Goal: Task Accomplishment & Management: Manage account settings

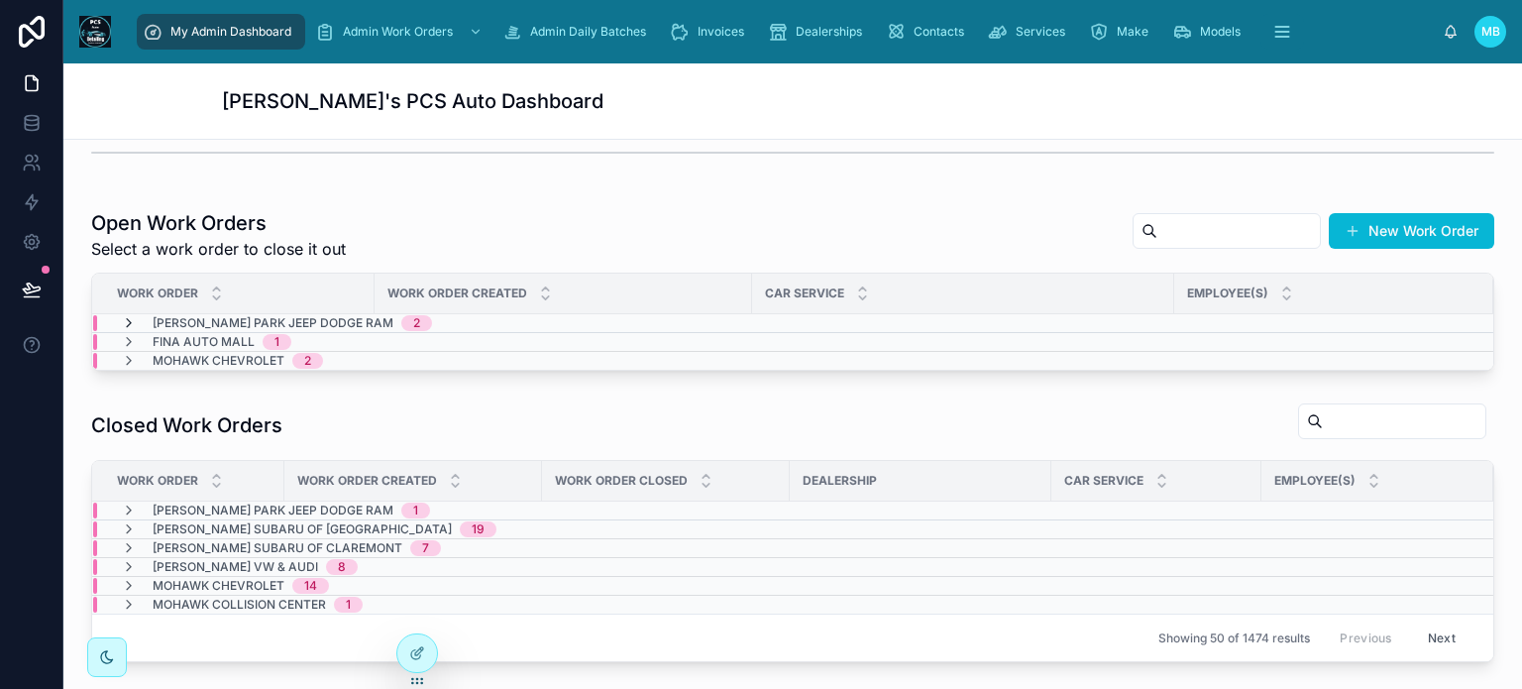
click at [126, 320] on icon at bounding box center [129, 323] width 16 height 16
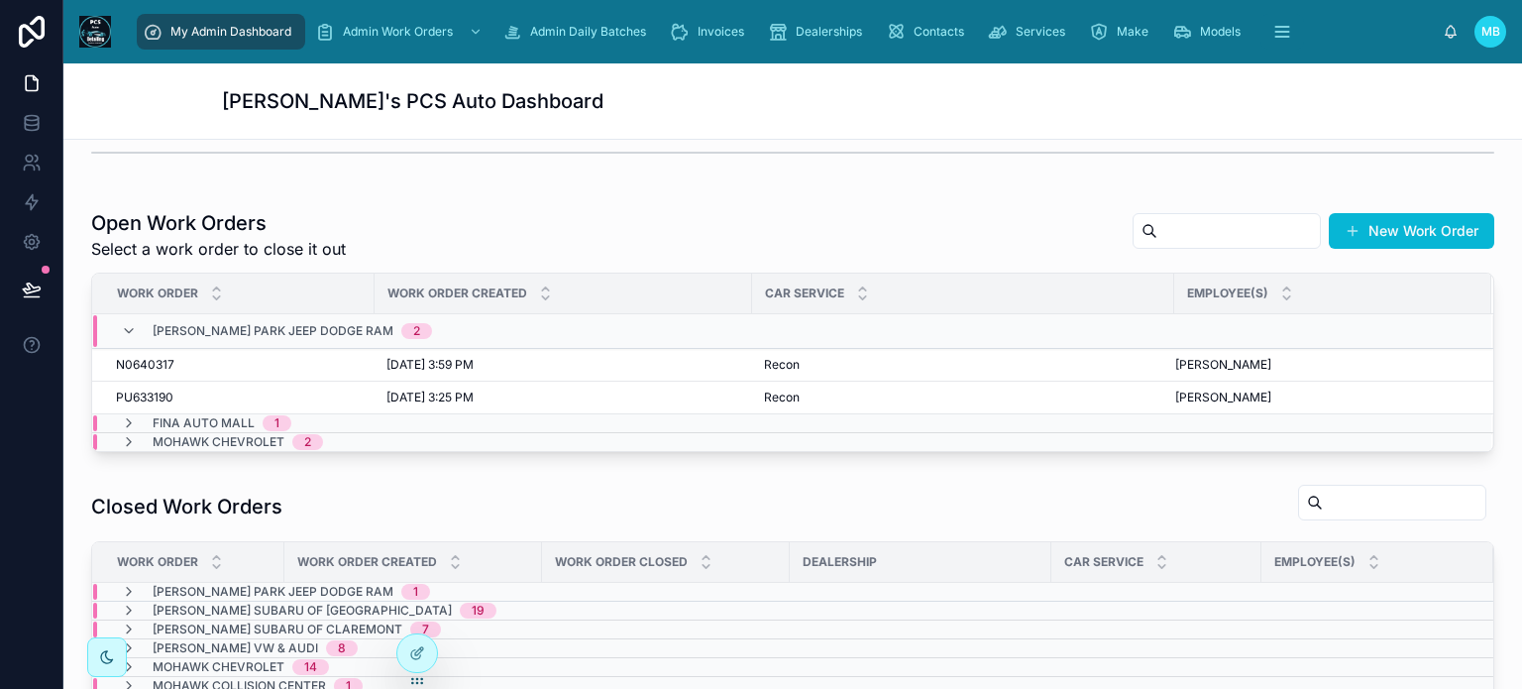
click at [126, 323] on icon at bounding box center [129, 331] width 16 height 16
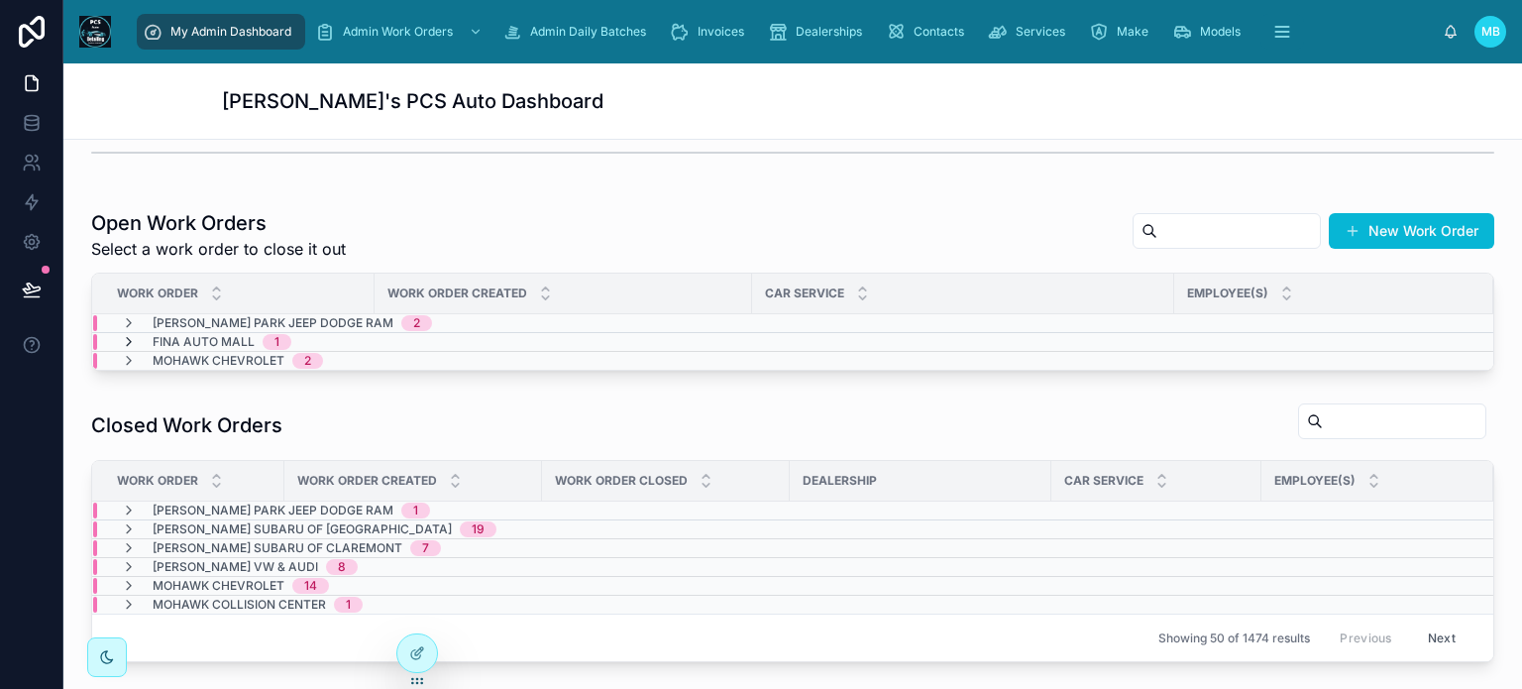
click at [126, 339] on icon at bounding box center [129, 342] width 16 height 16
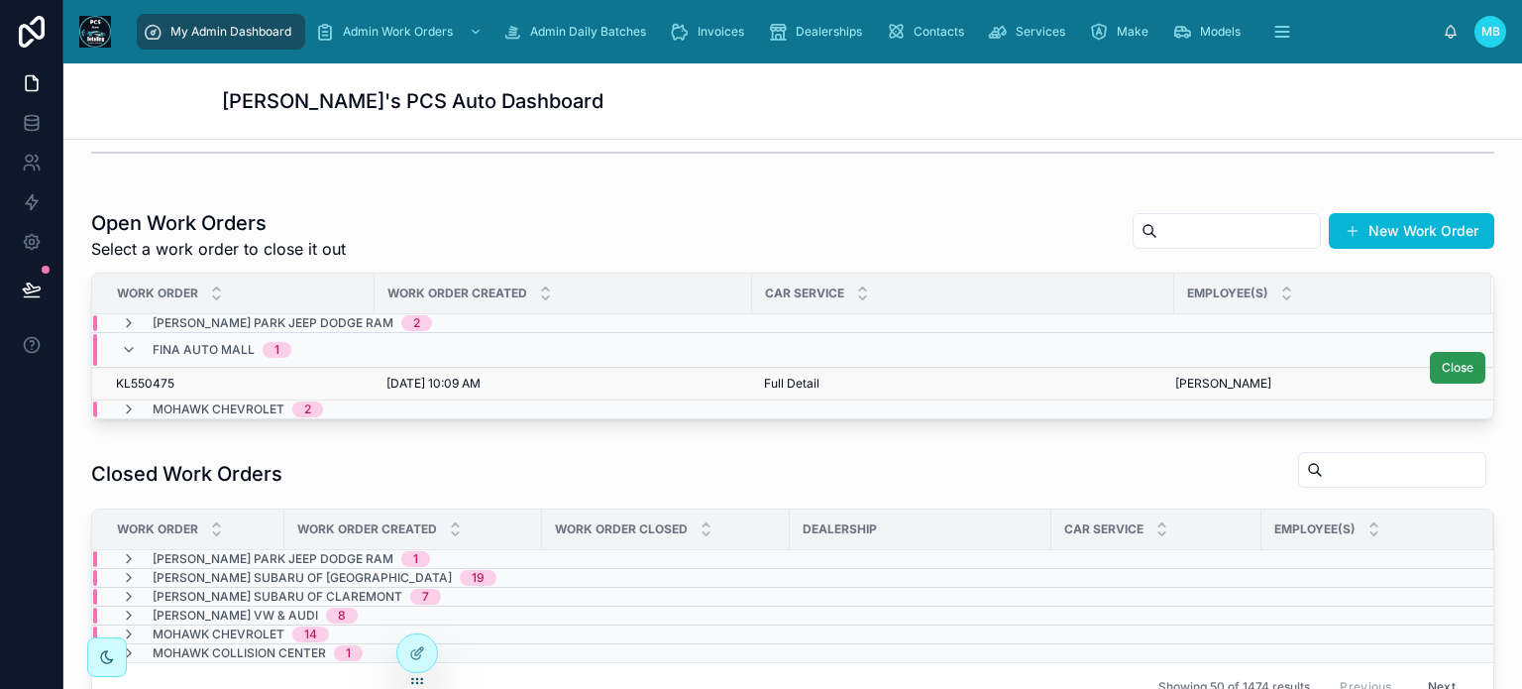
click at [1442, 363] on span "Close" at bounding box center [1458, 368] width 32 height 16
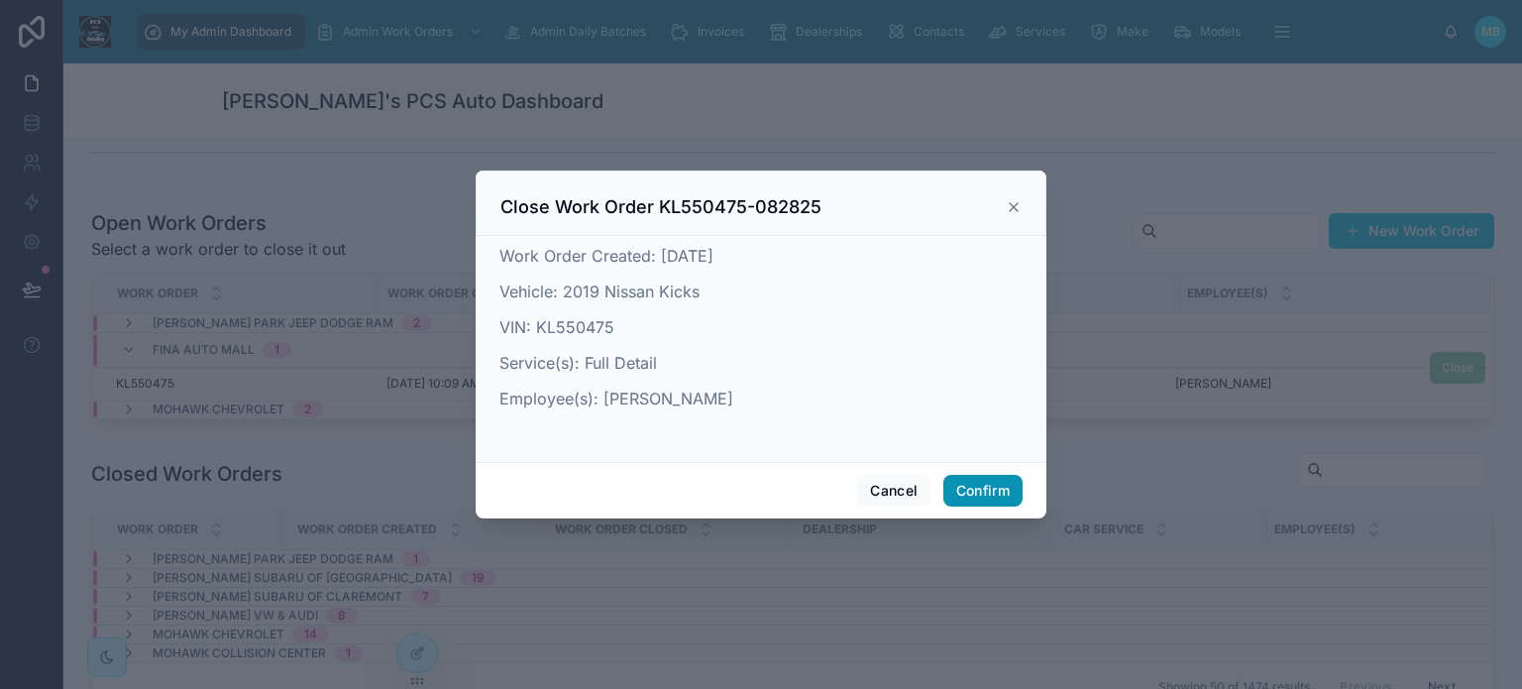
click at [984, 489] on button "Confirm" at bounding box center [983, 491] width 79 height 32
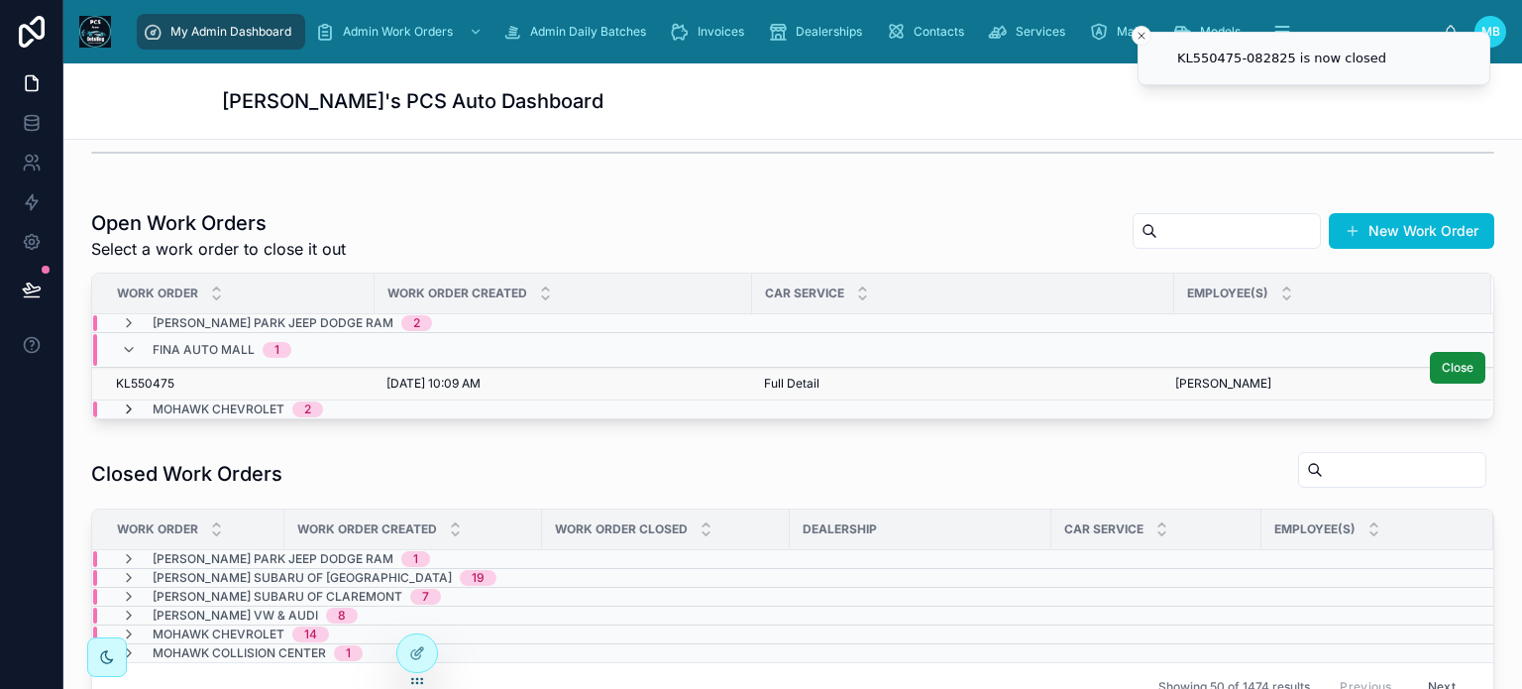
click at [131, 407] on icon at bounding box center [129, 409] width 16 height 16
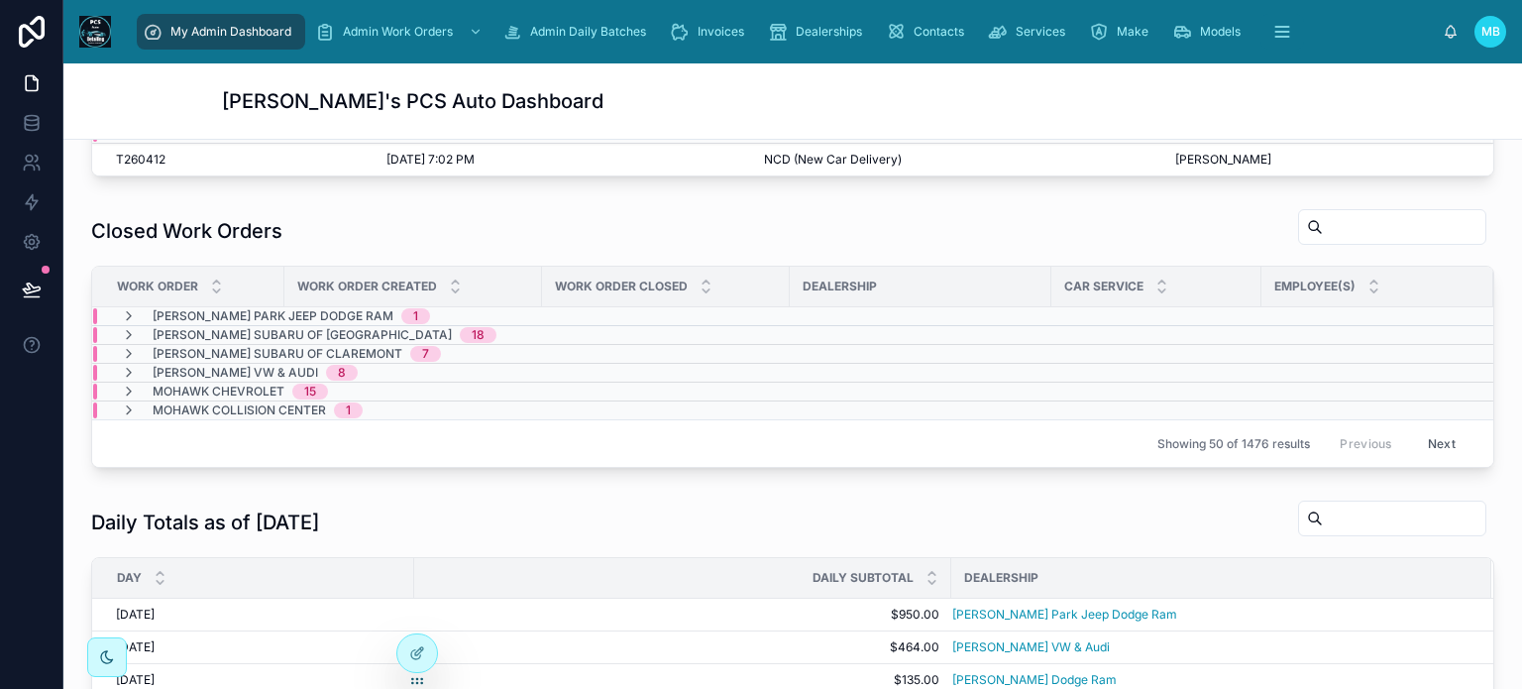
scroll to position [621, 0]
click at [129, 385] on icon at bounding box center [129, 391] width 16 height 16
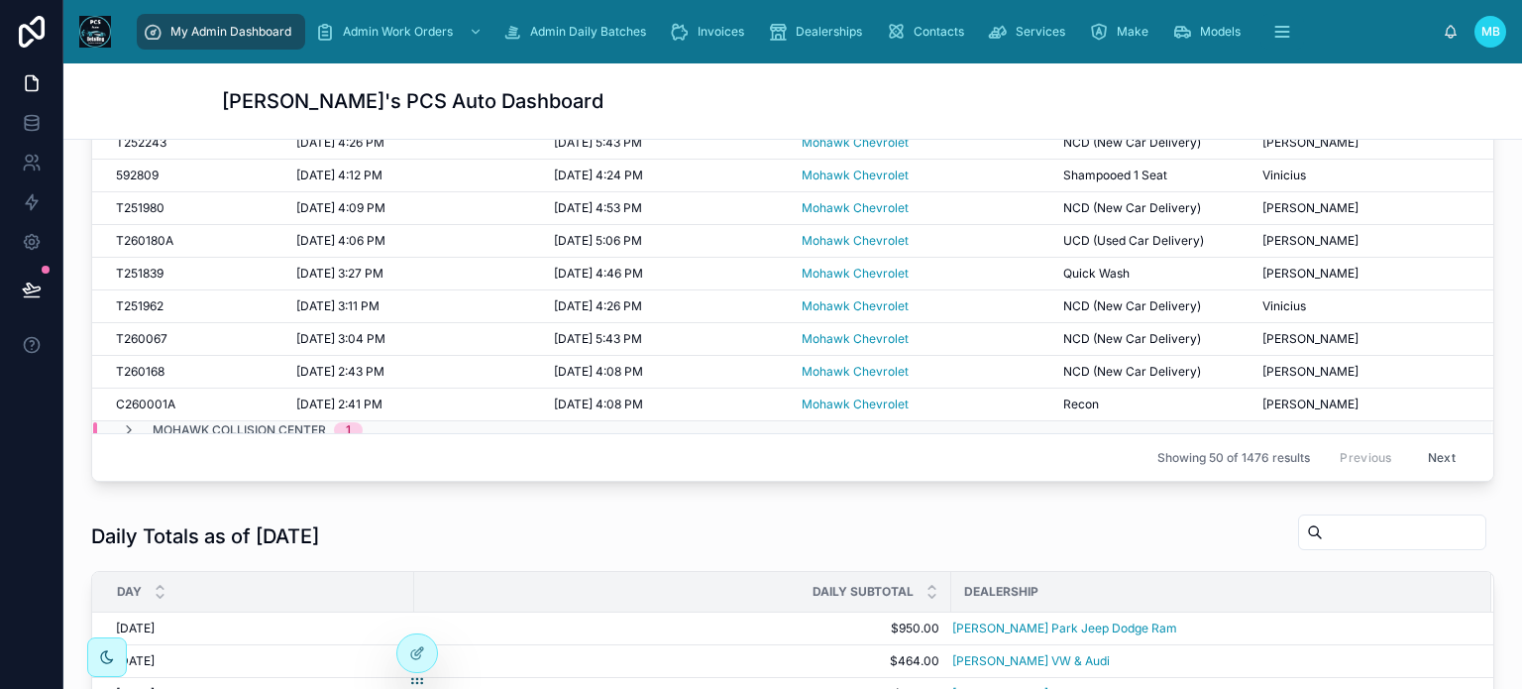
scroll to position [926, 0]
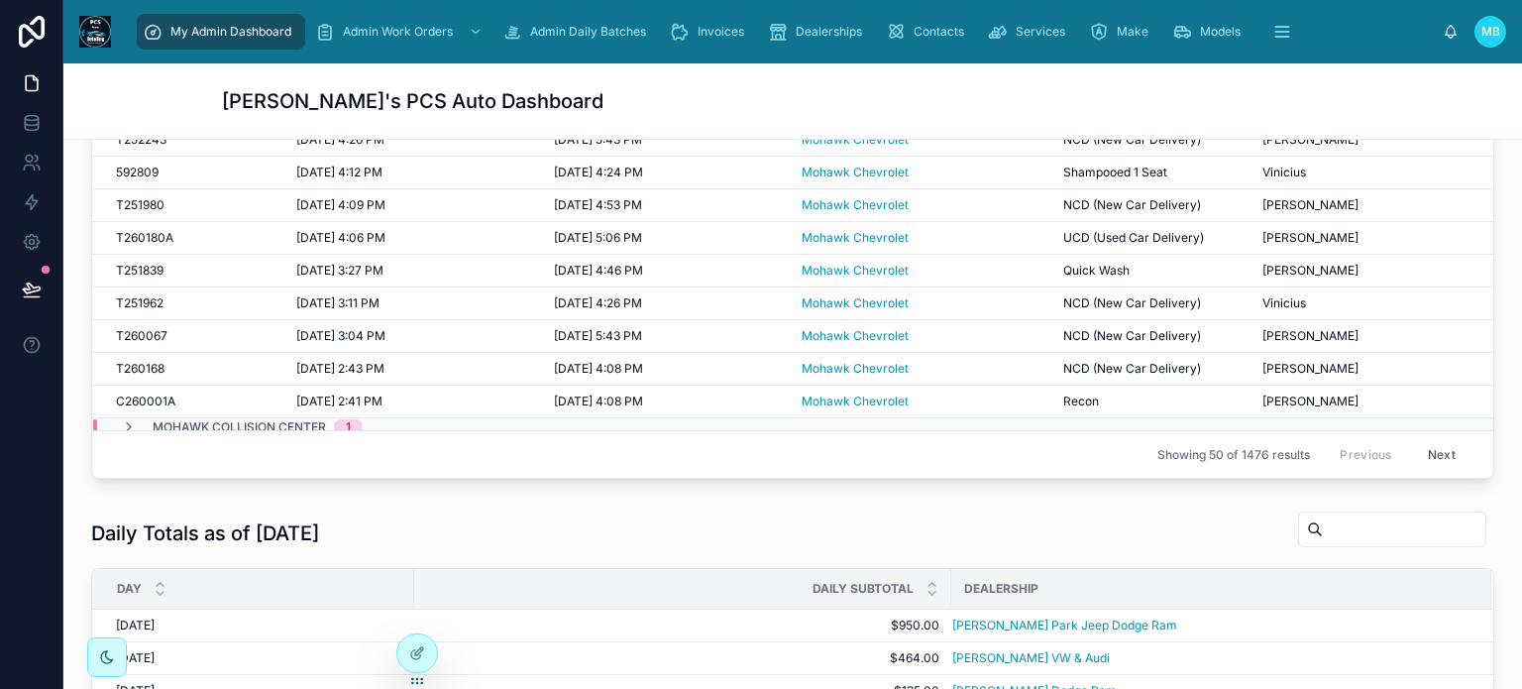
click at [1414, 449] on button "Next" at bounding box center [1442, 454] width 56 height 31
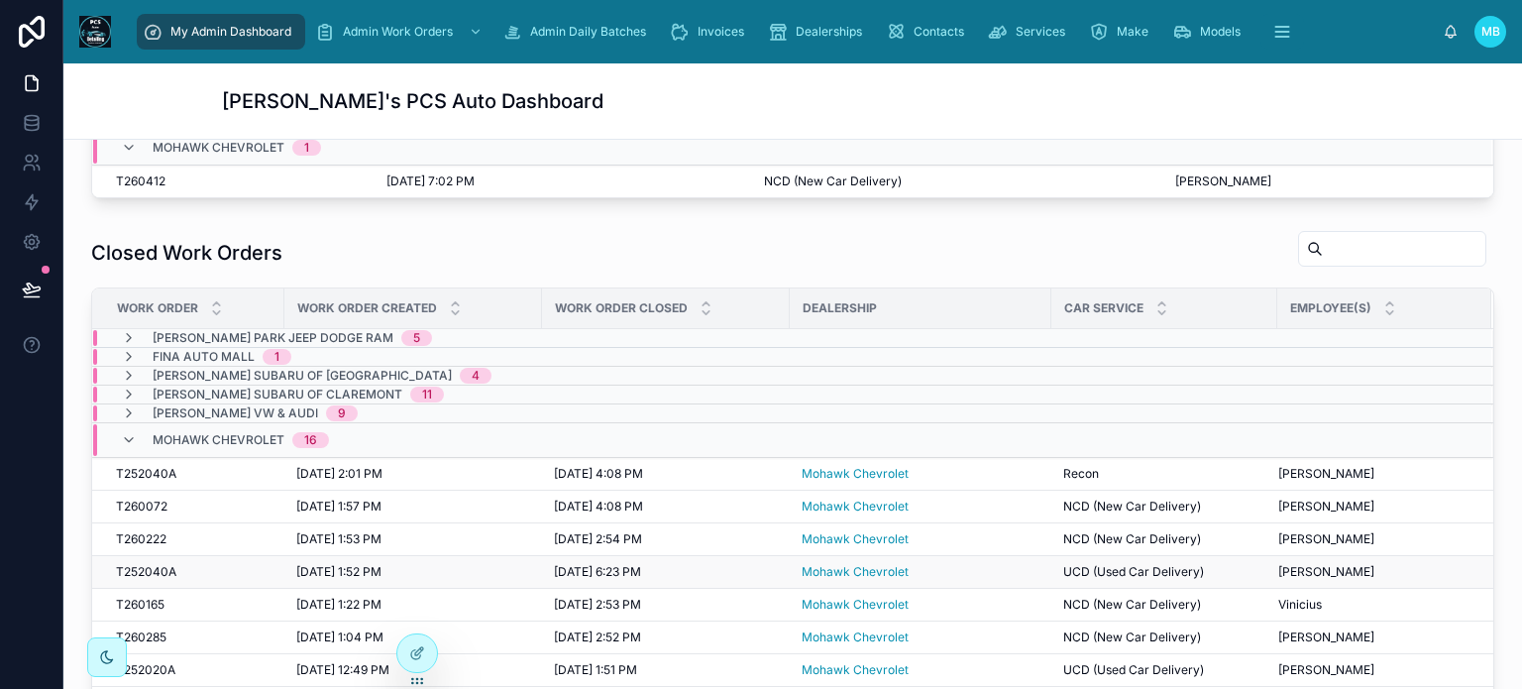
scroll to position [598, 0]
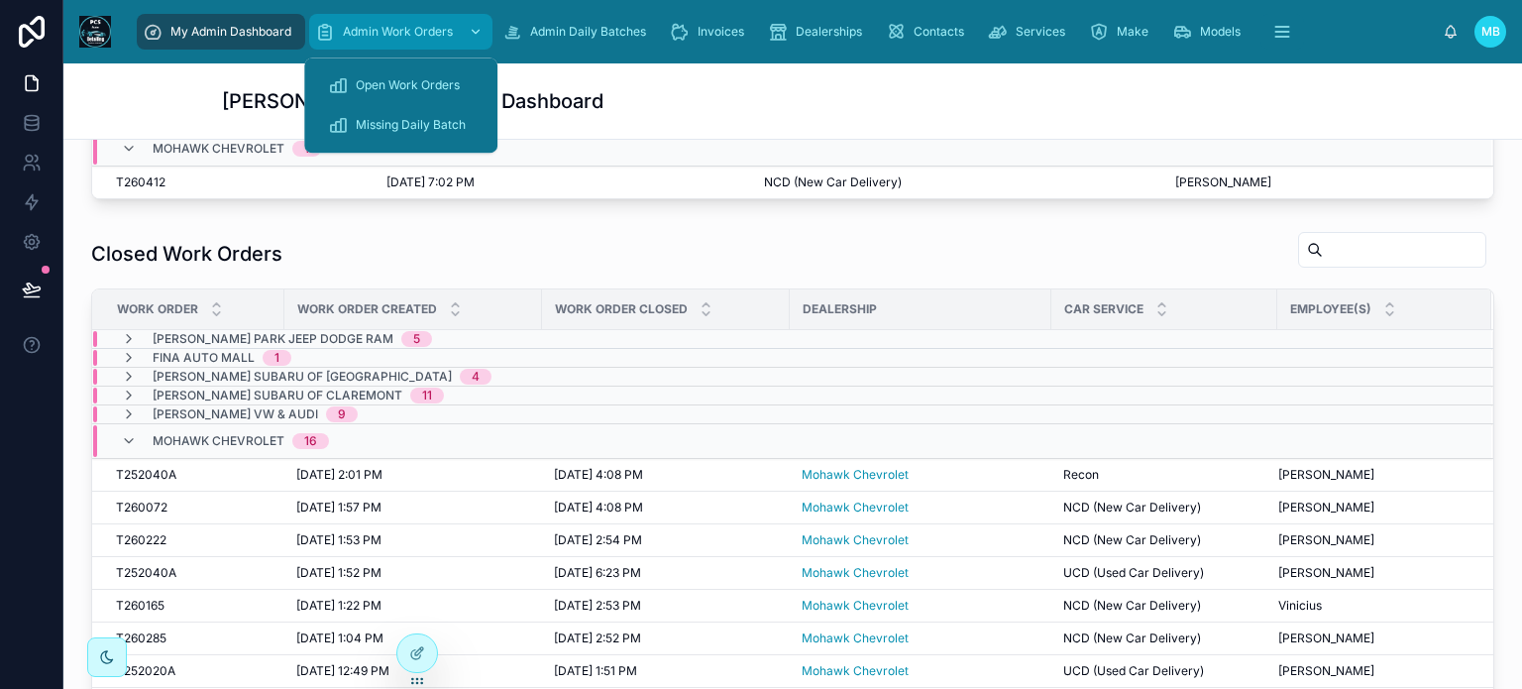
click at [369, 27] on span "Admin Work Orders" at bounding box center [398, 32] width 110 height 16
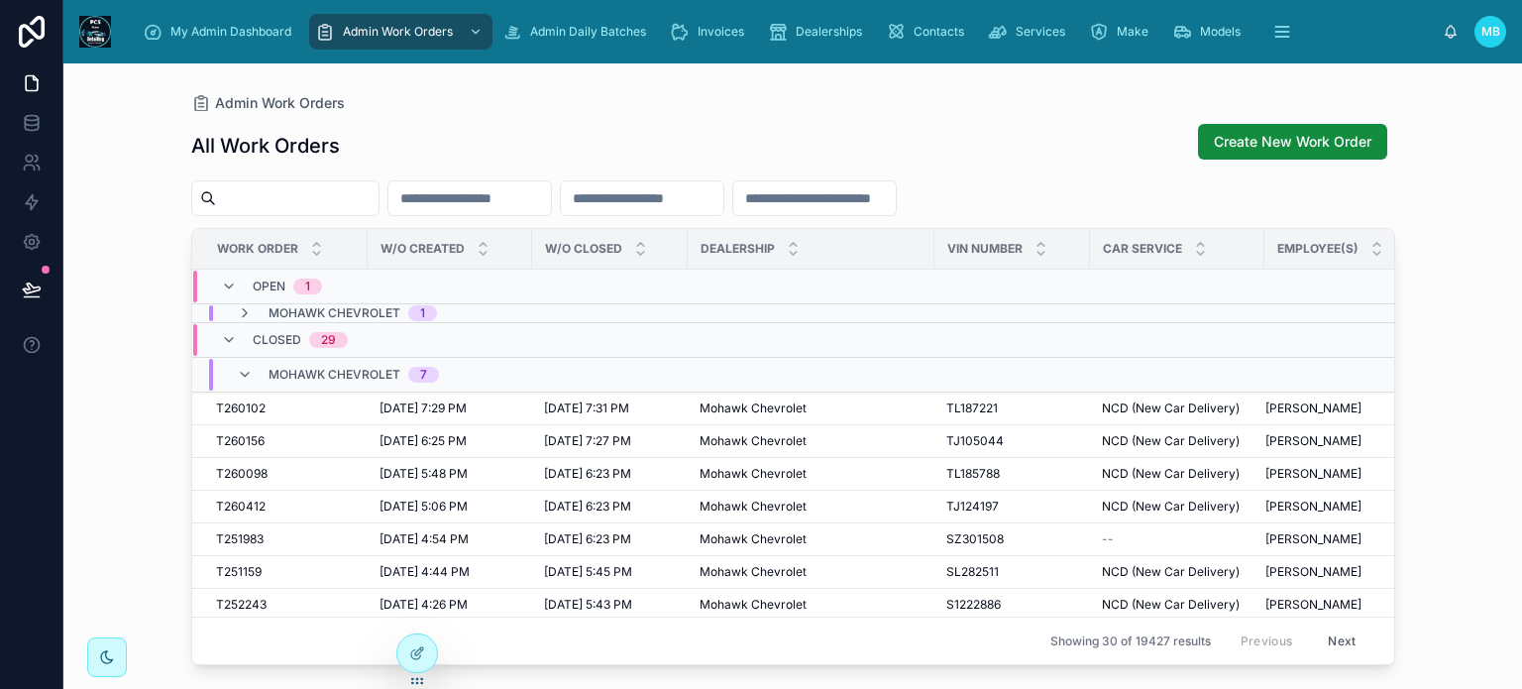
click at [335, 195] on input "text" at bounding box center [297, 198] width 163 height 28
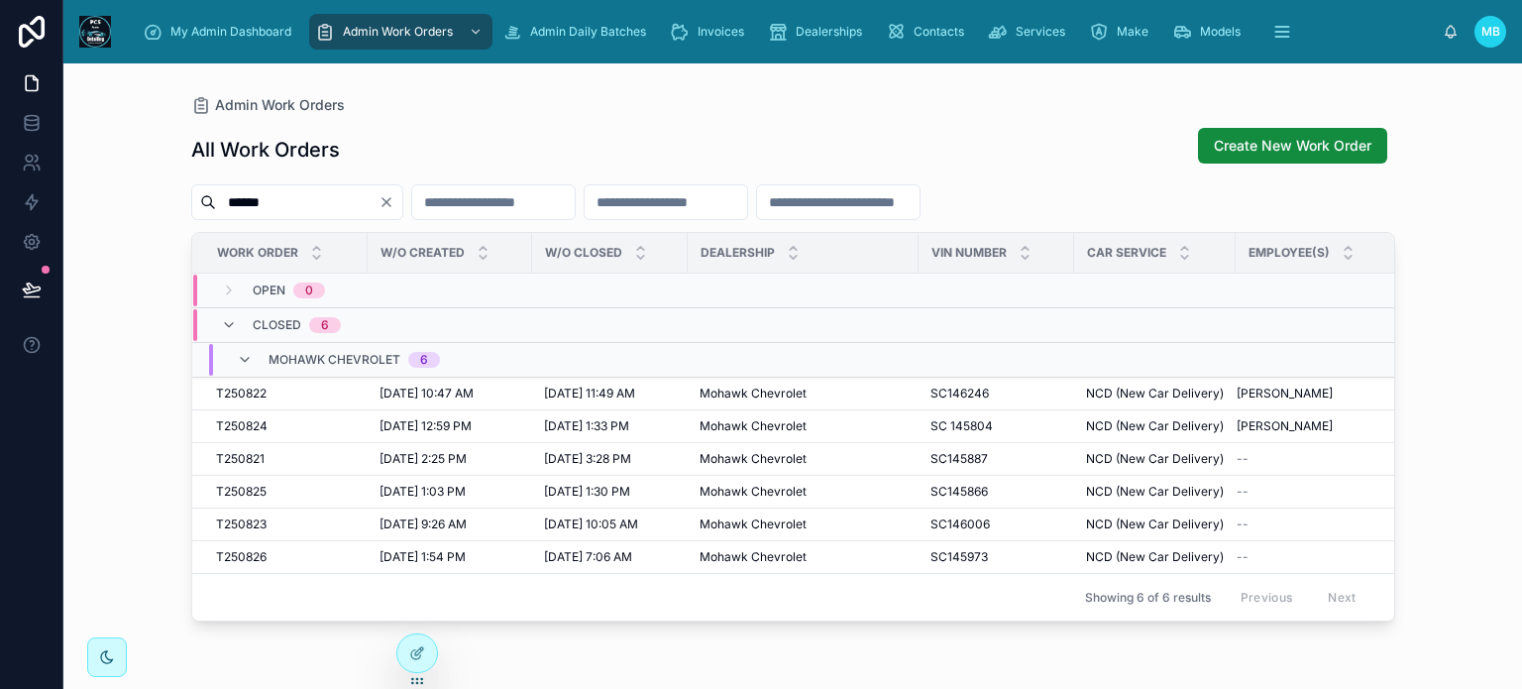
click at [246, 200] on input "******" at bounding box center [297, 202] width 163 height 28
type input "*******"
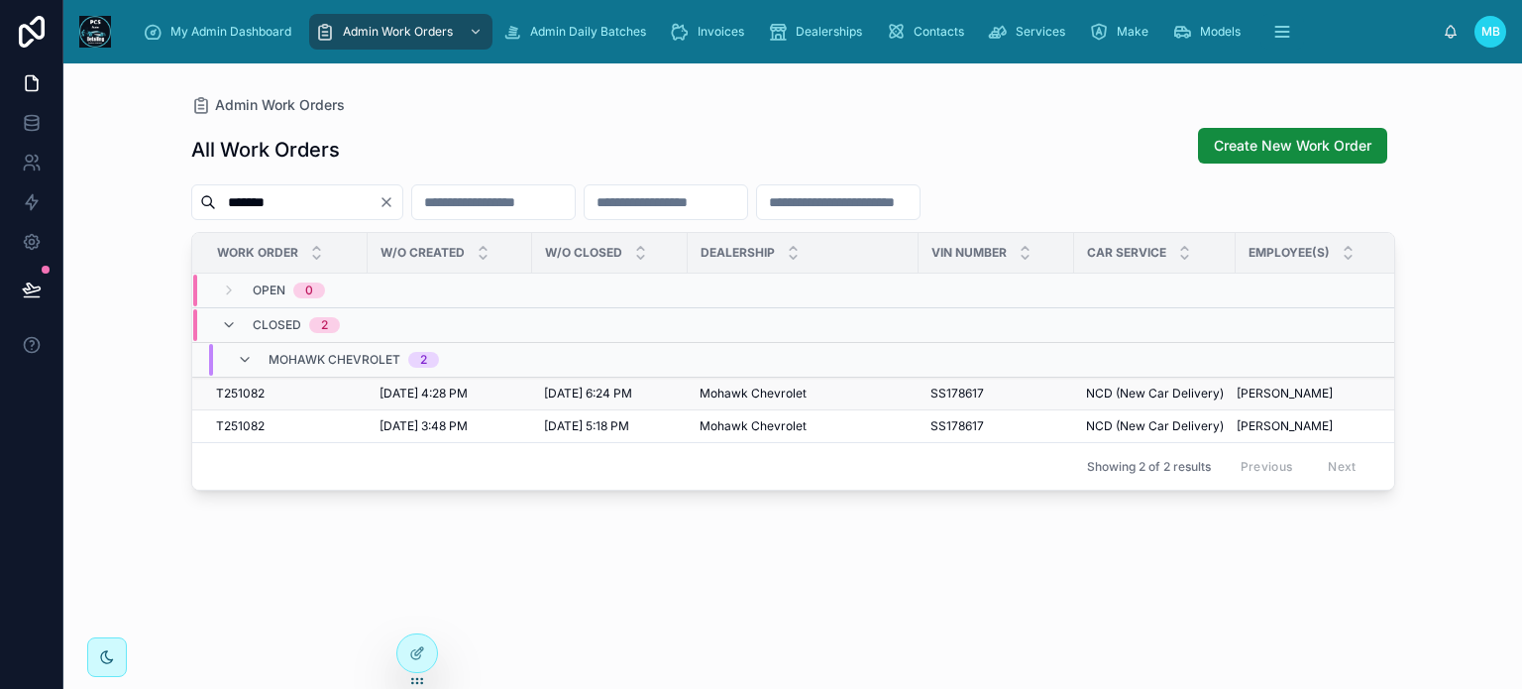
click at [242, 391] on span "T251082" at bounding box center [240, 394] width 49 height 16
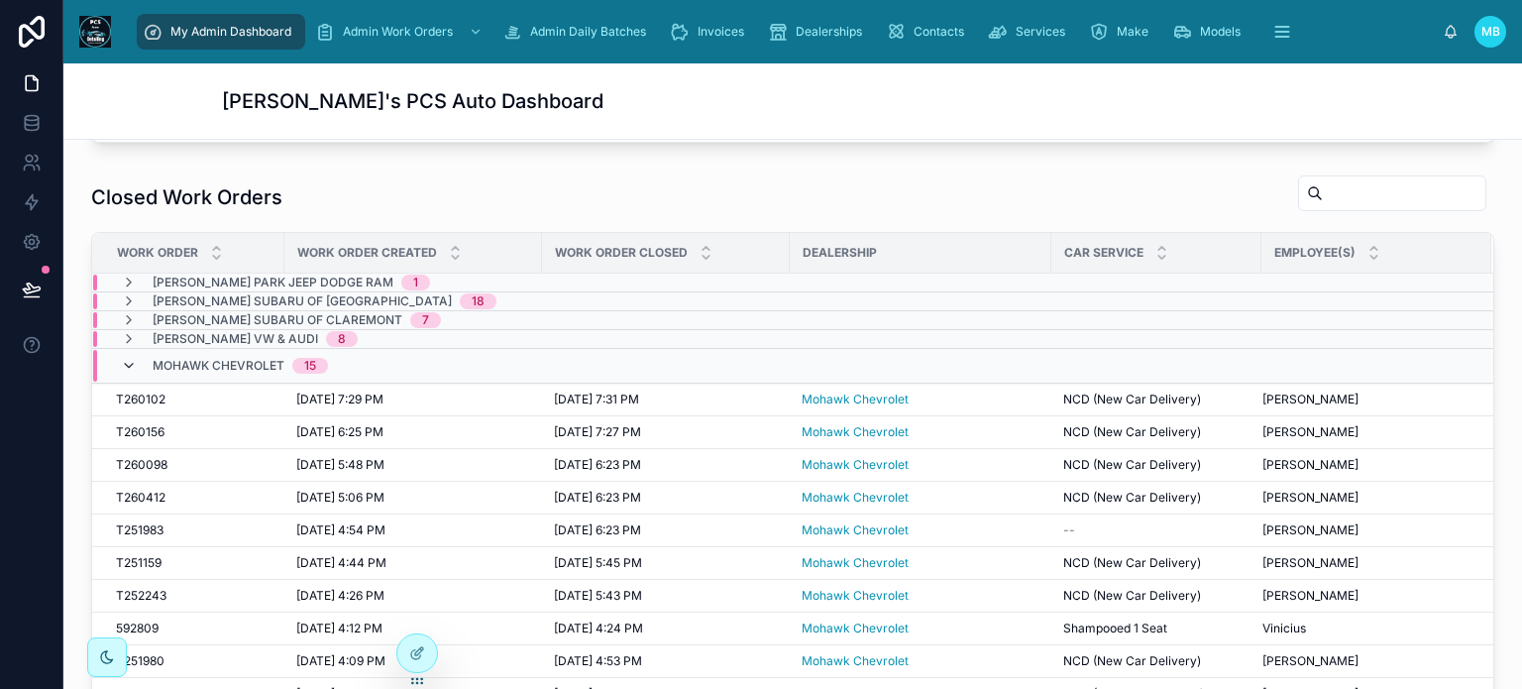
click at [127, 358] on icon at bounding box center [129, 366] width 16 height 16
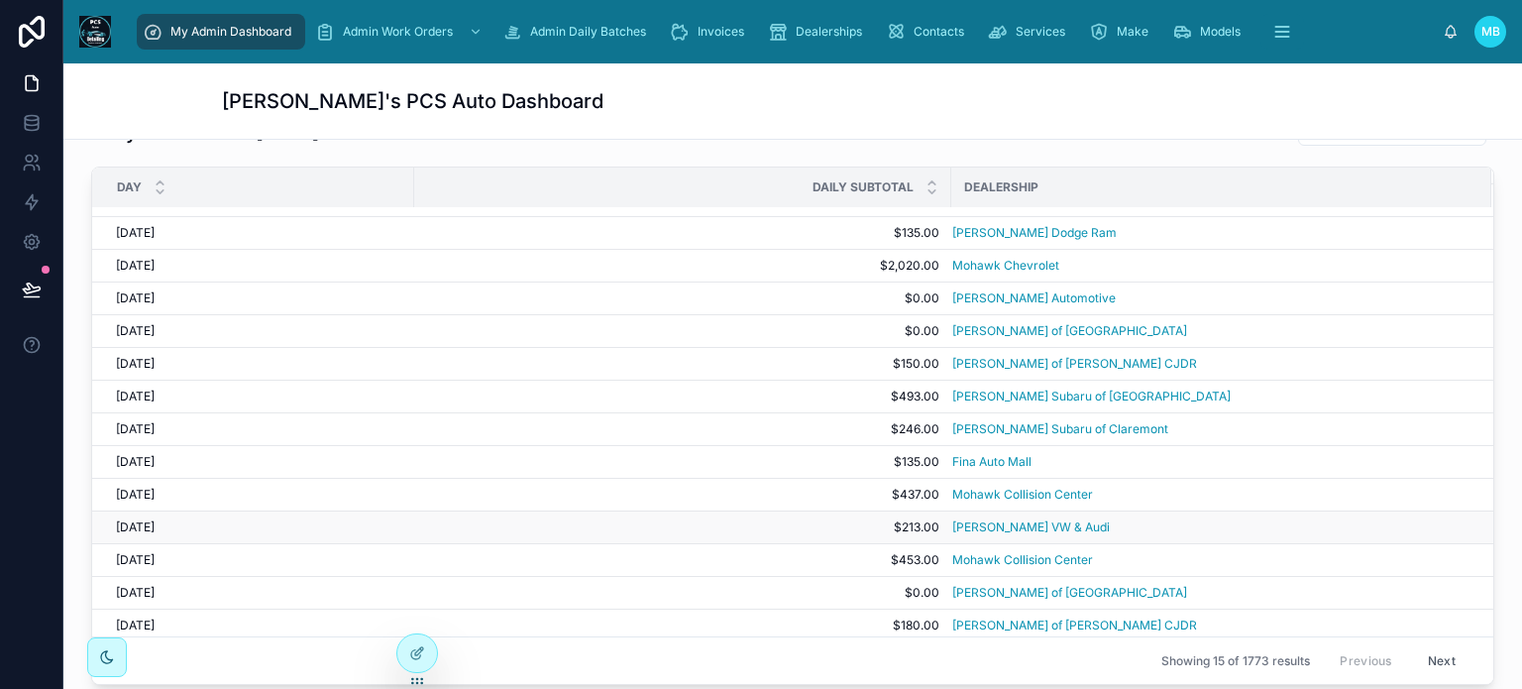
scroll to position [1169, 0]
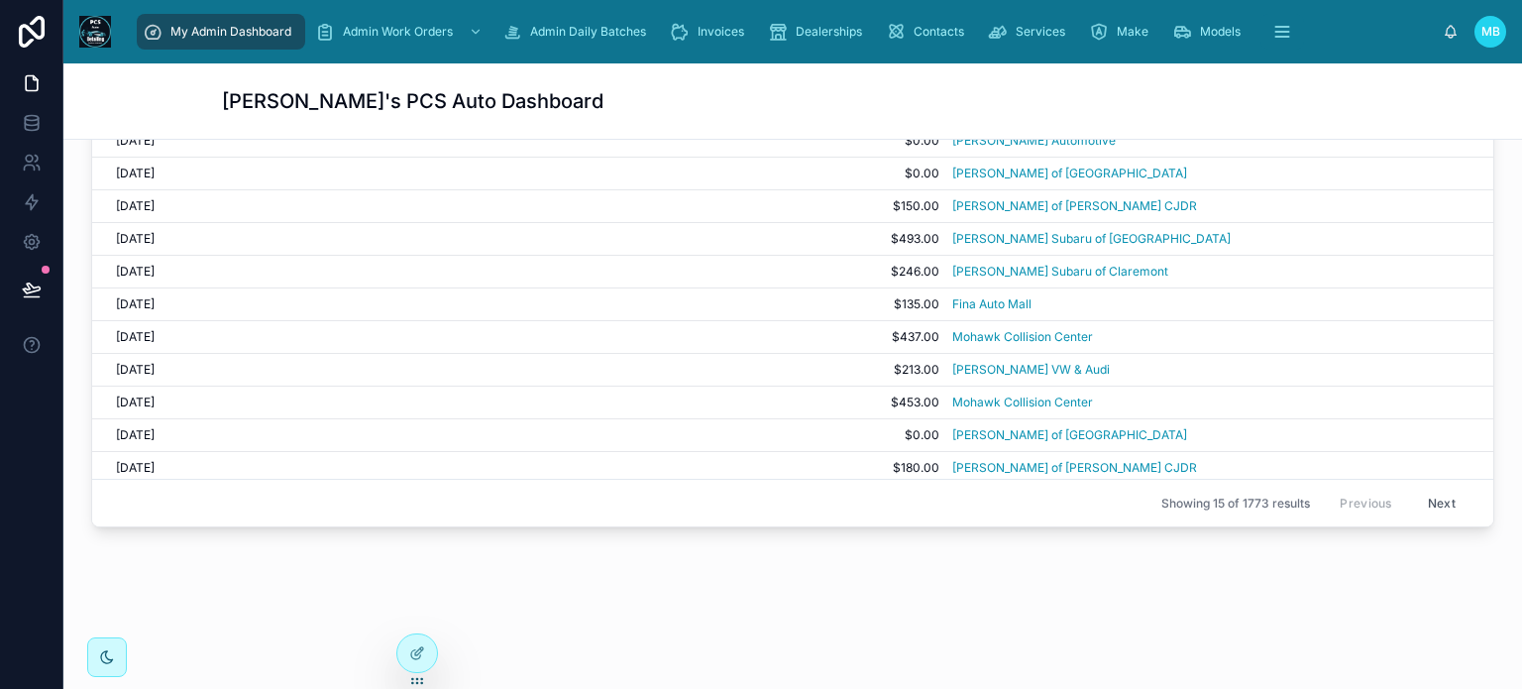
click at [1414, 495] on button "Next" at bounding box center [1442, 503] width 56 height 31
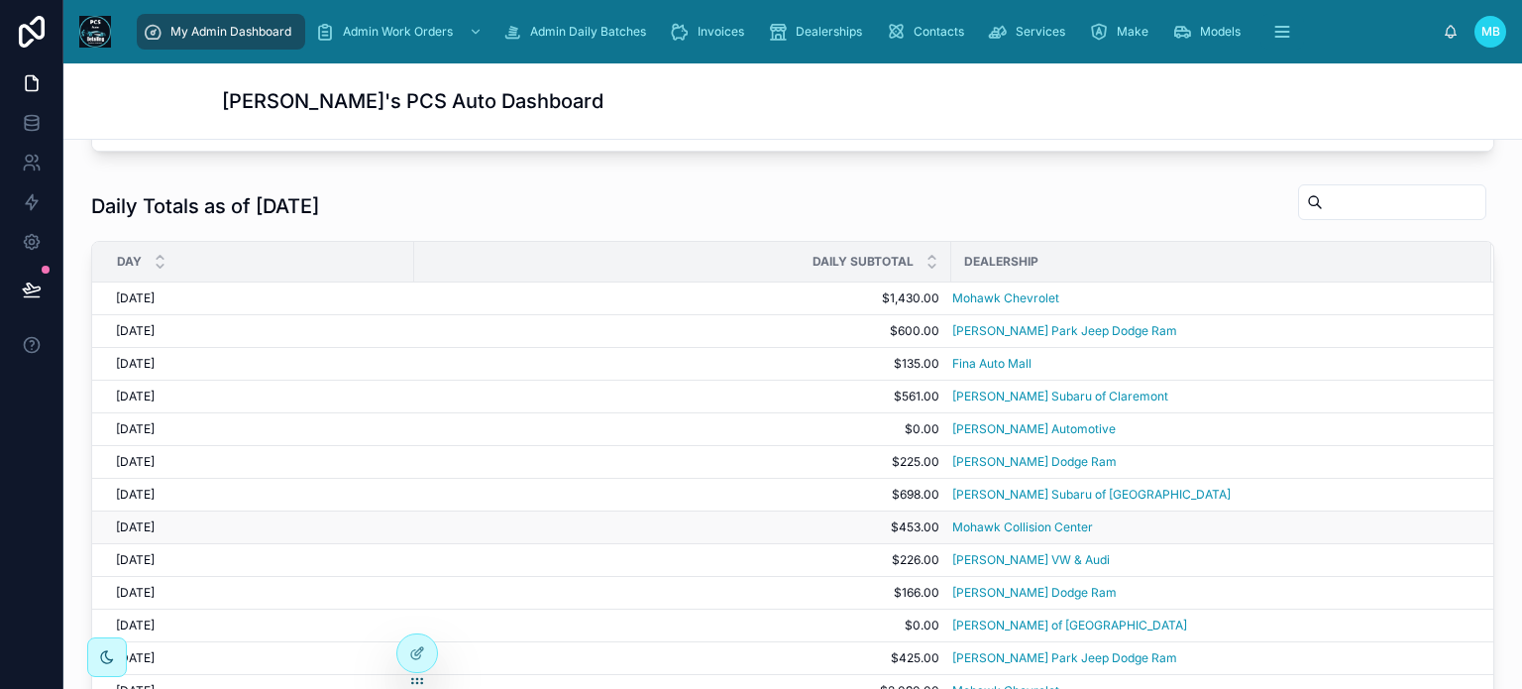
scroll to position [939, 0]
click at [138, 289] on span "[DATE]" at bounding box center [135, 296] width 39 height 16
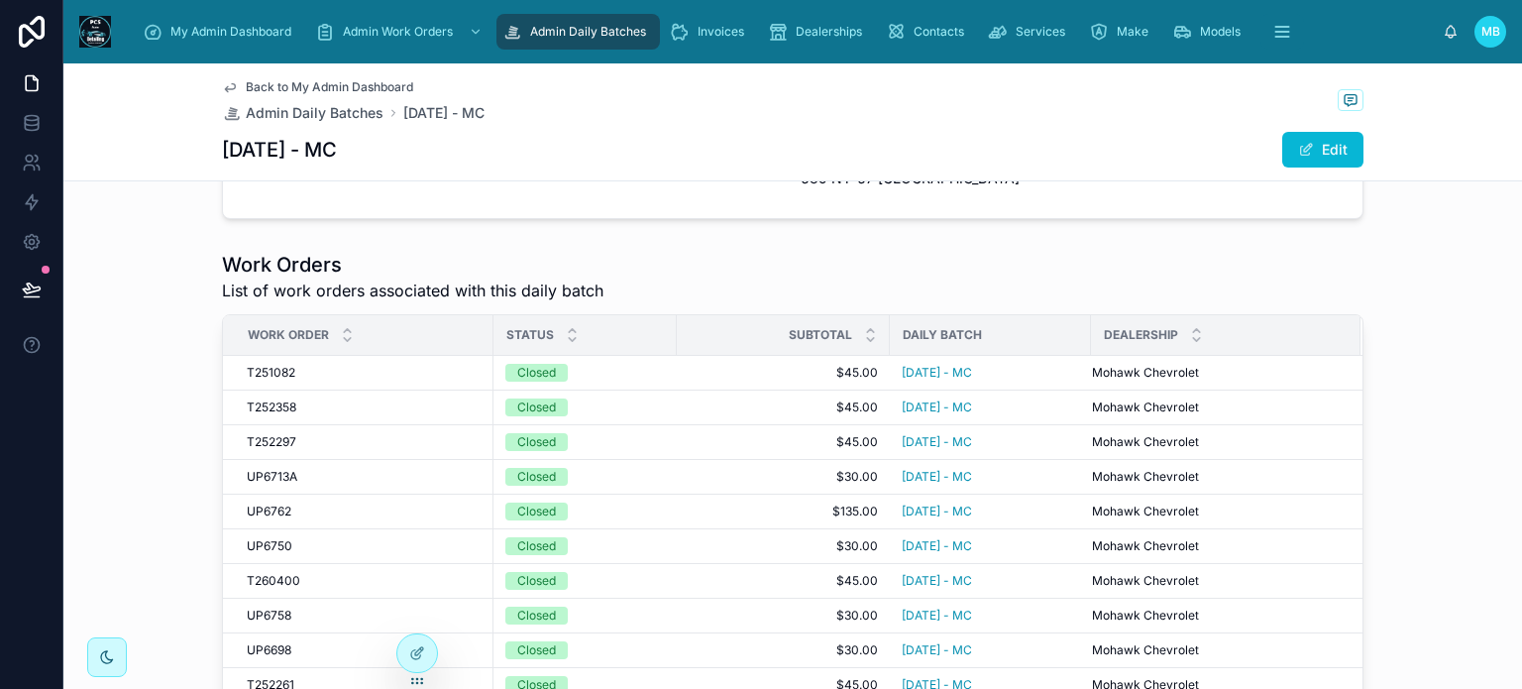
scroll to position [258, 0]
click at [259, 373] on span "T251082" at bounding box center [271, 373] width 49 height 16
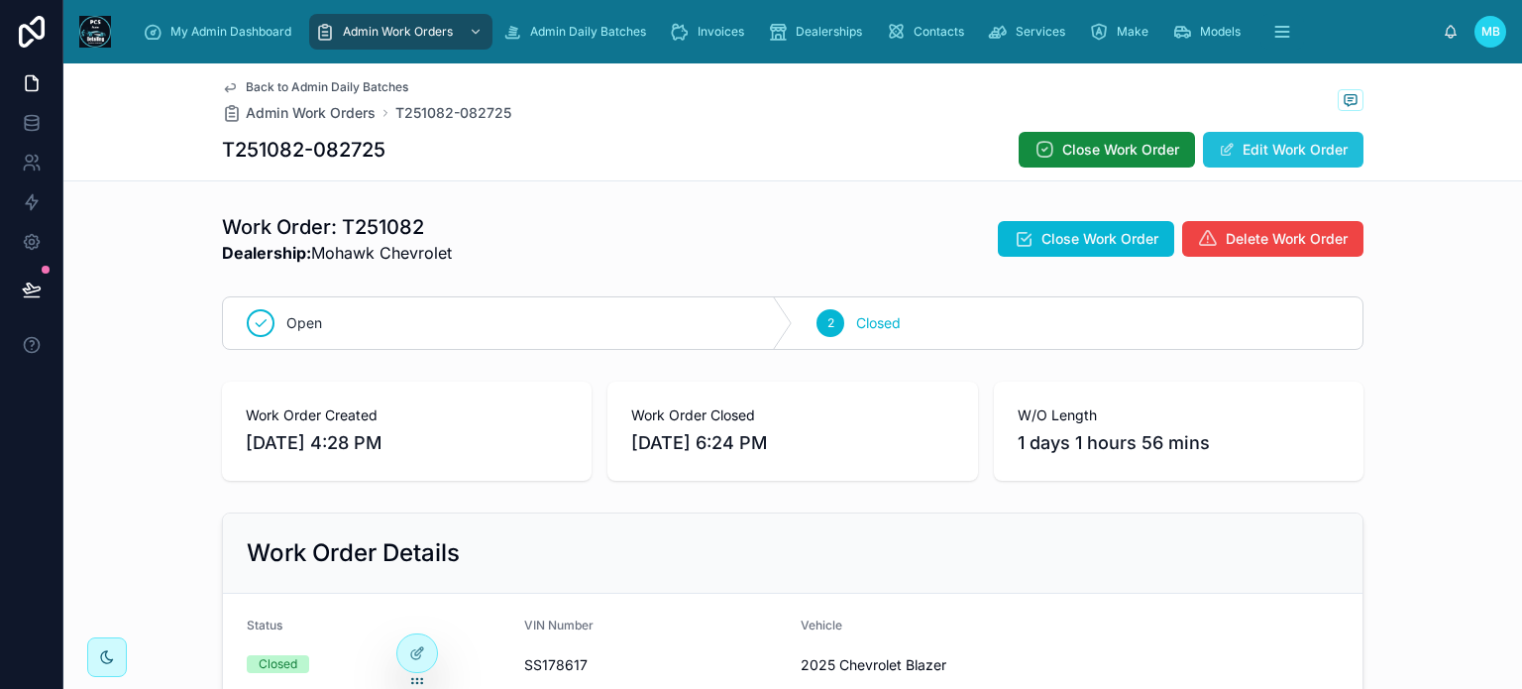
click at [1272, 145] on button "Edit Work Order" at bounding box center [1283, 150] width 161 height 36
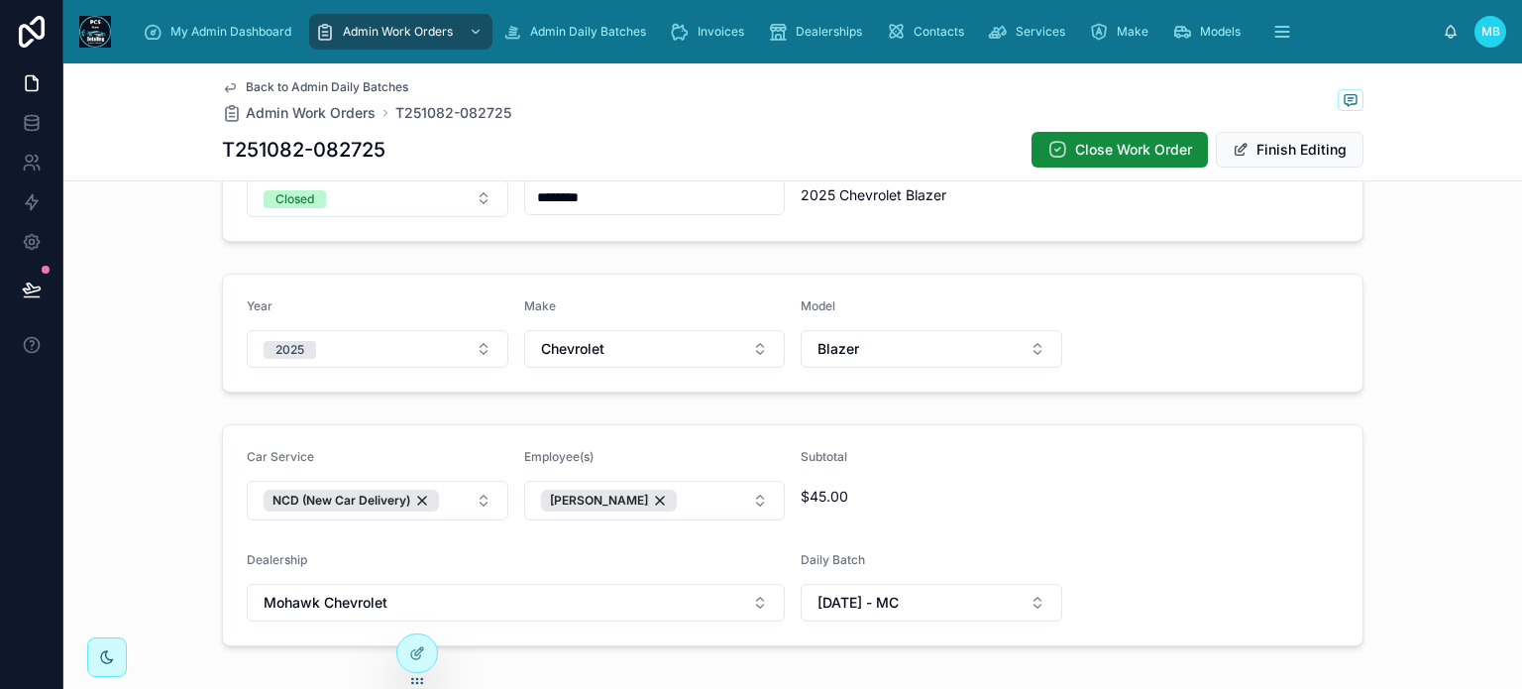
scroll to position [487, 0]
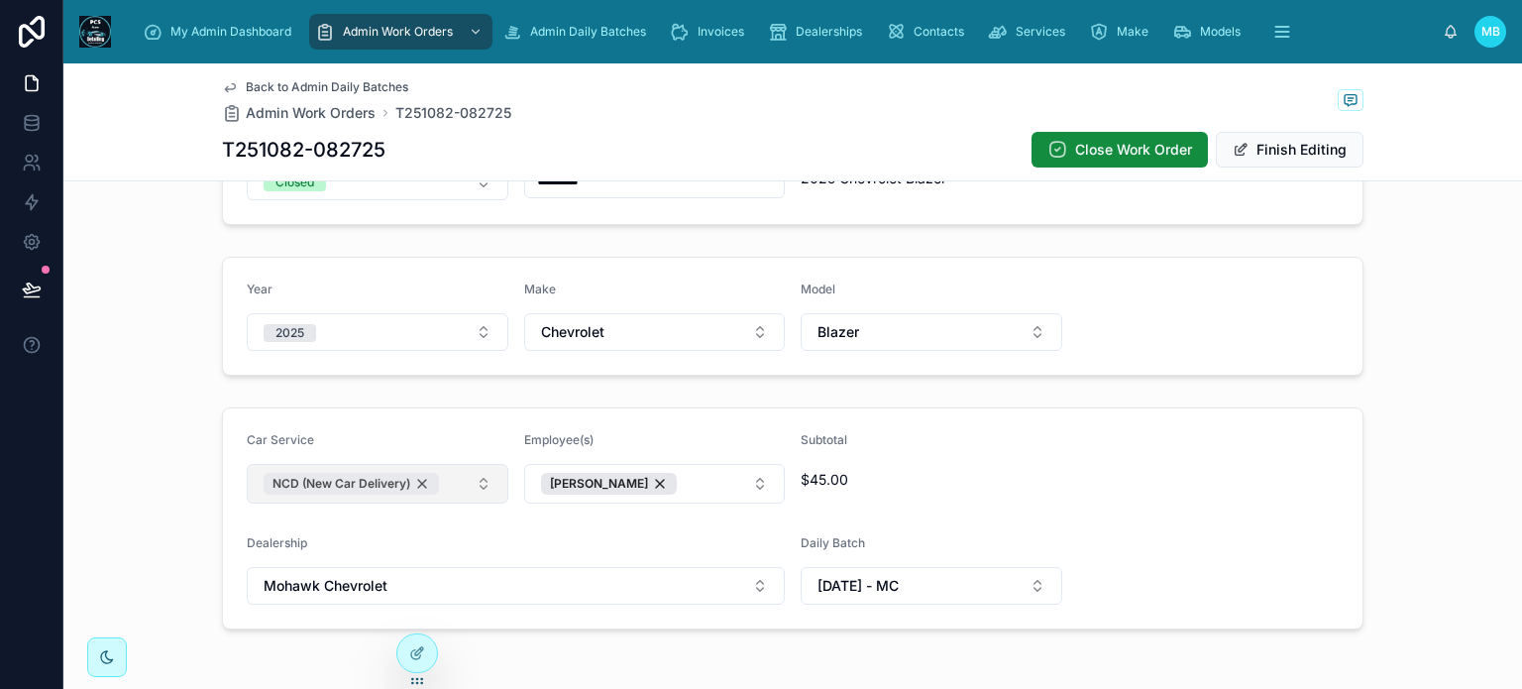
click at [415, 483] on div "NCD (New Car Delivery)" at bounding box center [351, 484] width 175 height 22
click at [305, 483] on button "Select Button" at bounding box center [378, 481] width 262 height 34
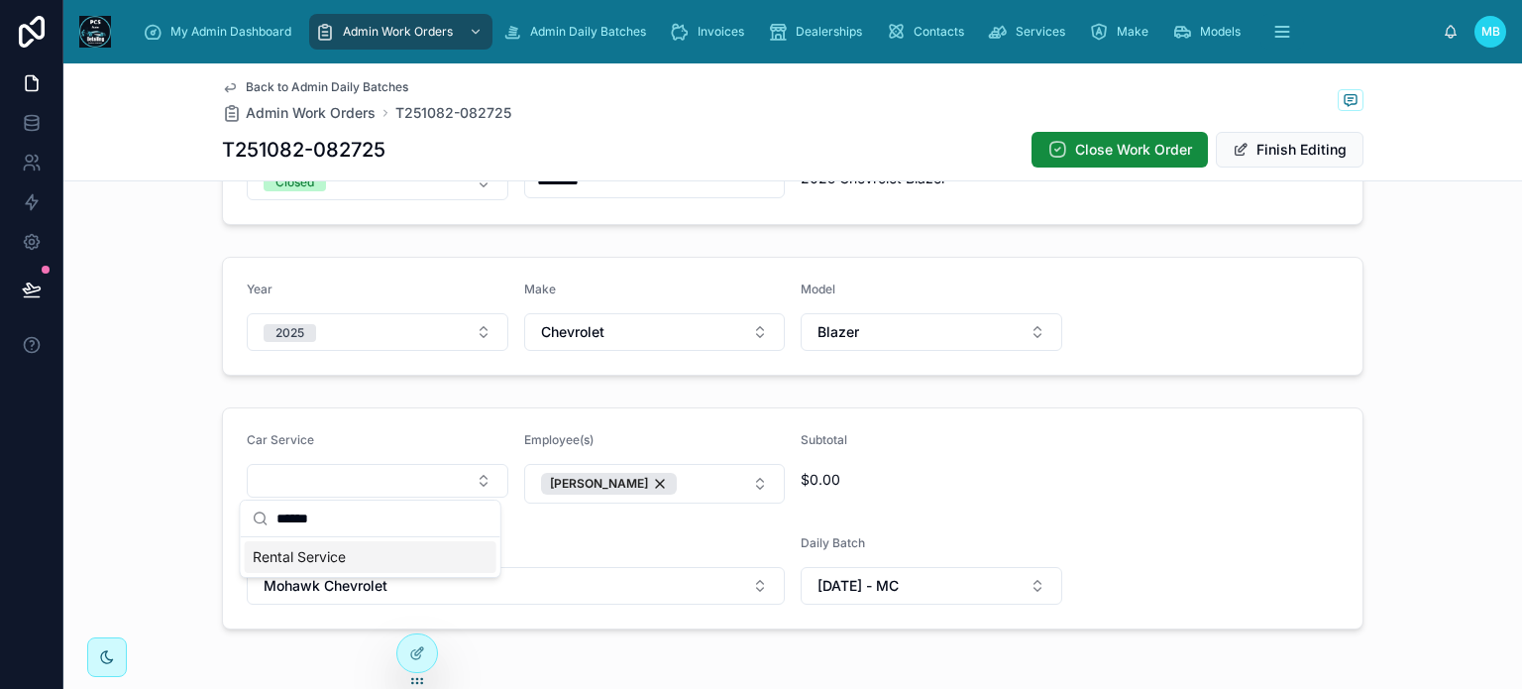
type input "******"
click at [301, 554] on span "Rental Service" at bounding box center [299, 557] width 93 height 20
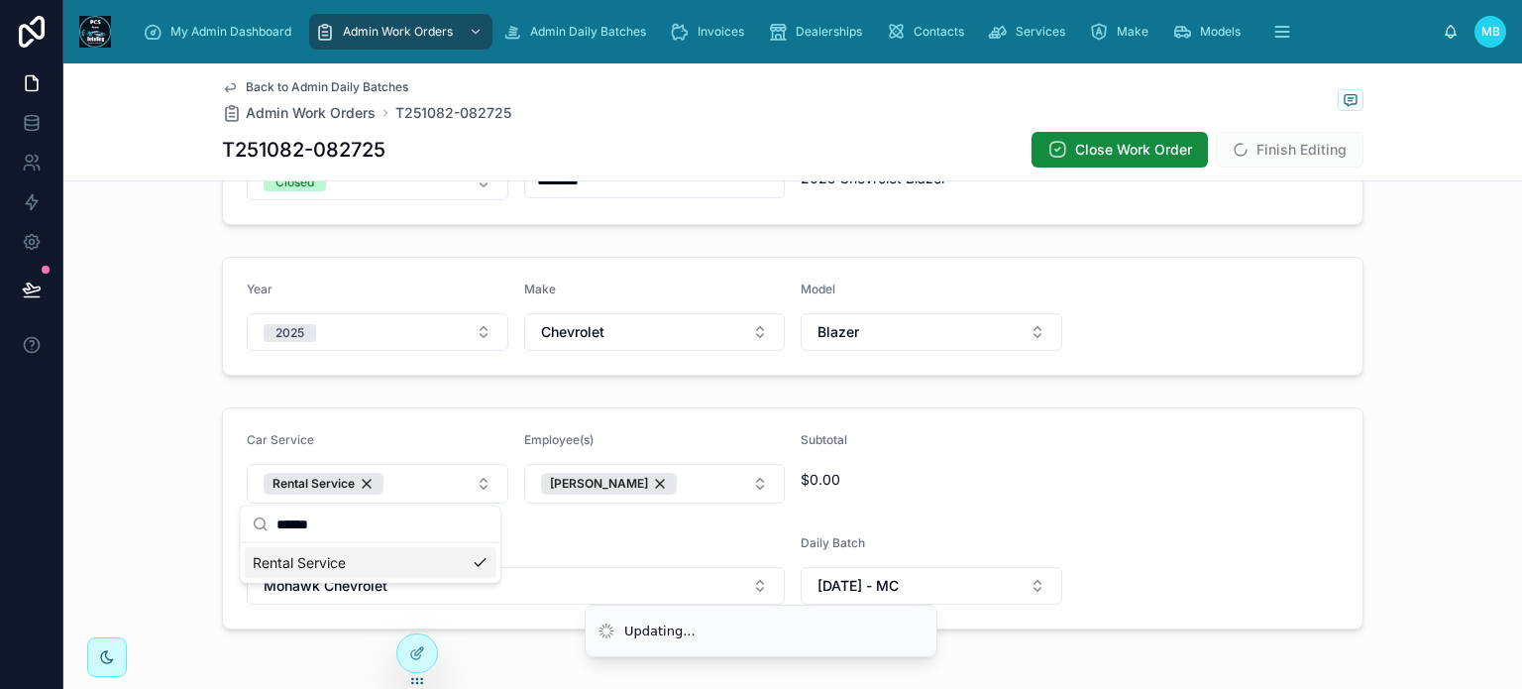
click at [649, 530] on form "Car Service Rental Service Employee(s) [PERSON_NAME] Subtotal $0.00 Dealership …" at bounding box center [793, 518] width 1140 height 220
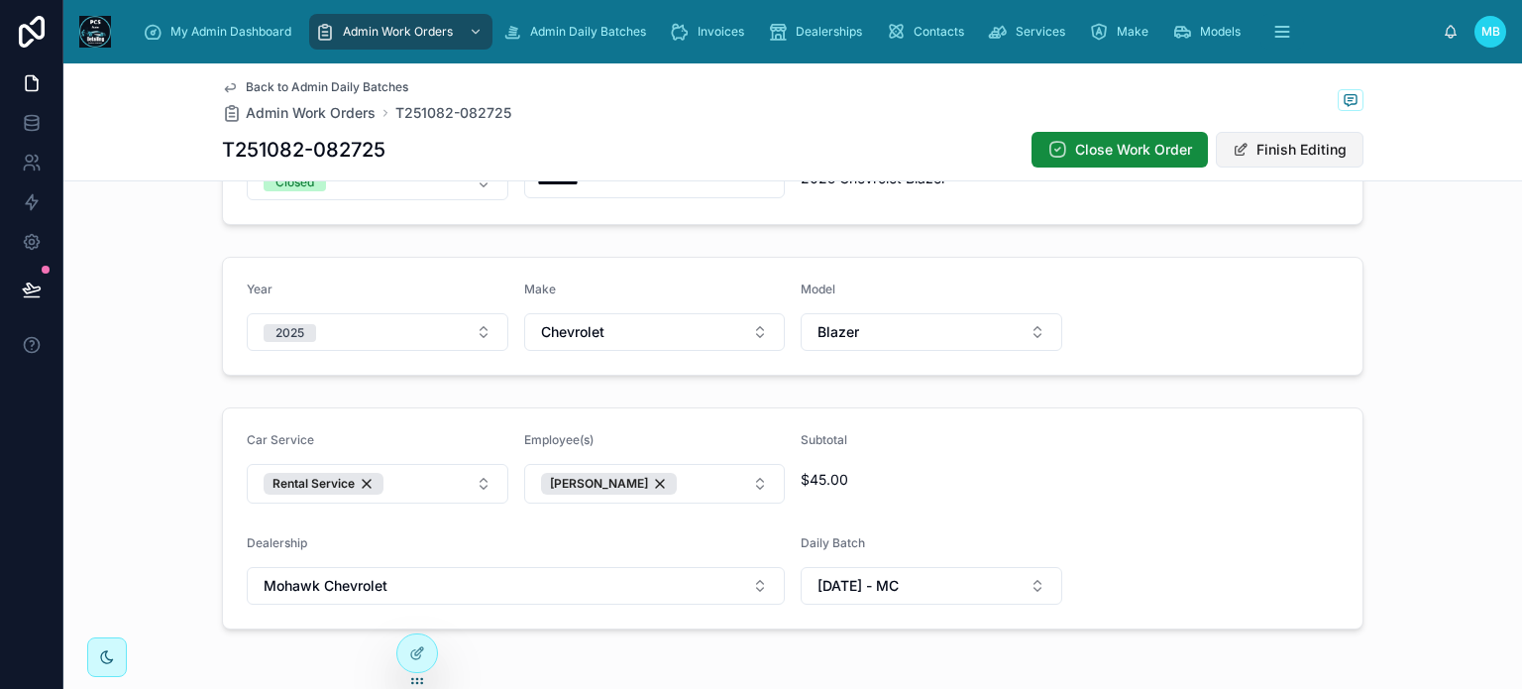
click at [1261, 158] on button "Finish Editing" at bounding box center [1290, 150] width 148 height 36
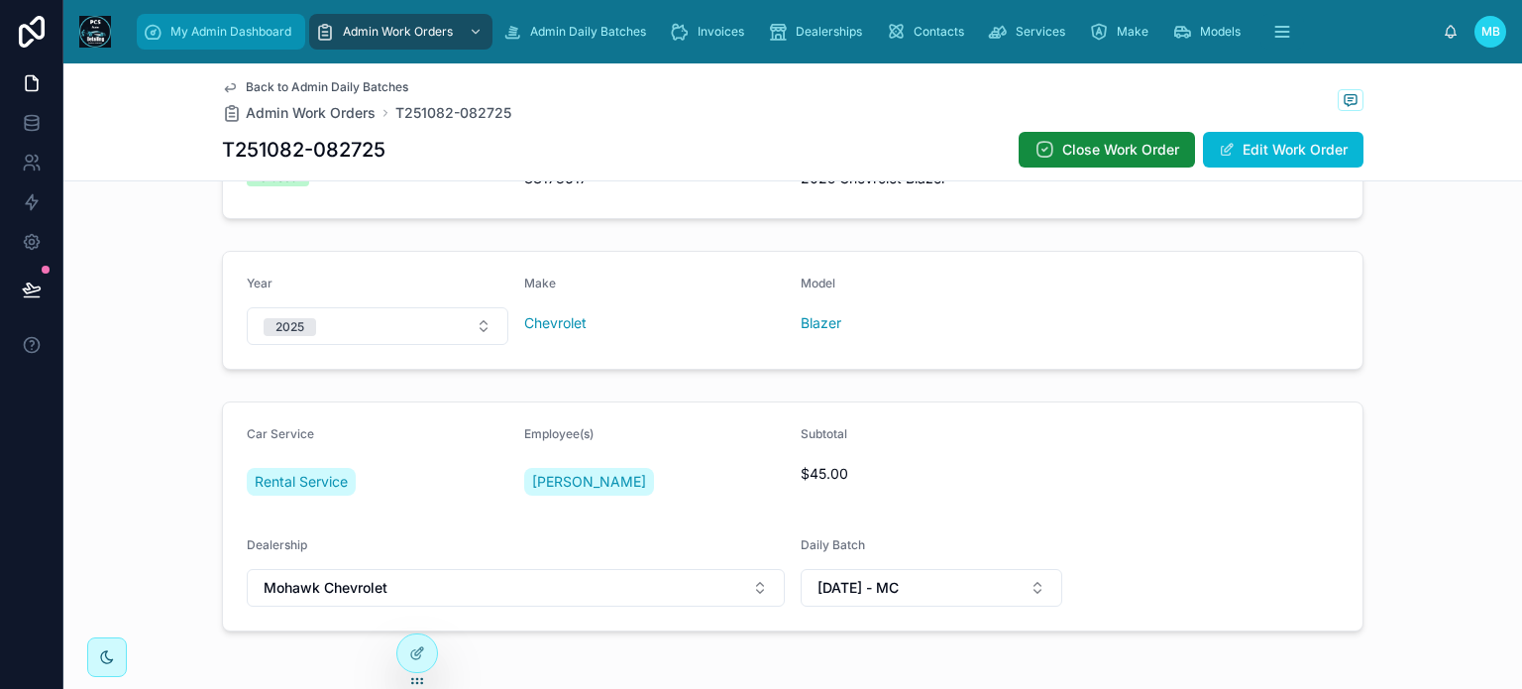
click at [203, 29] on span "My Admin Dashboard" at bounding box center [230, 32] width 121 height 16
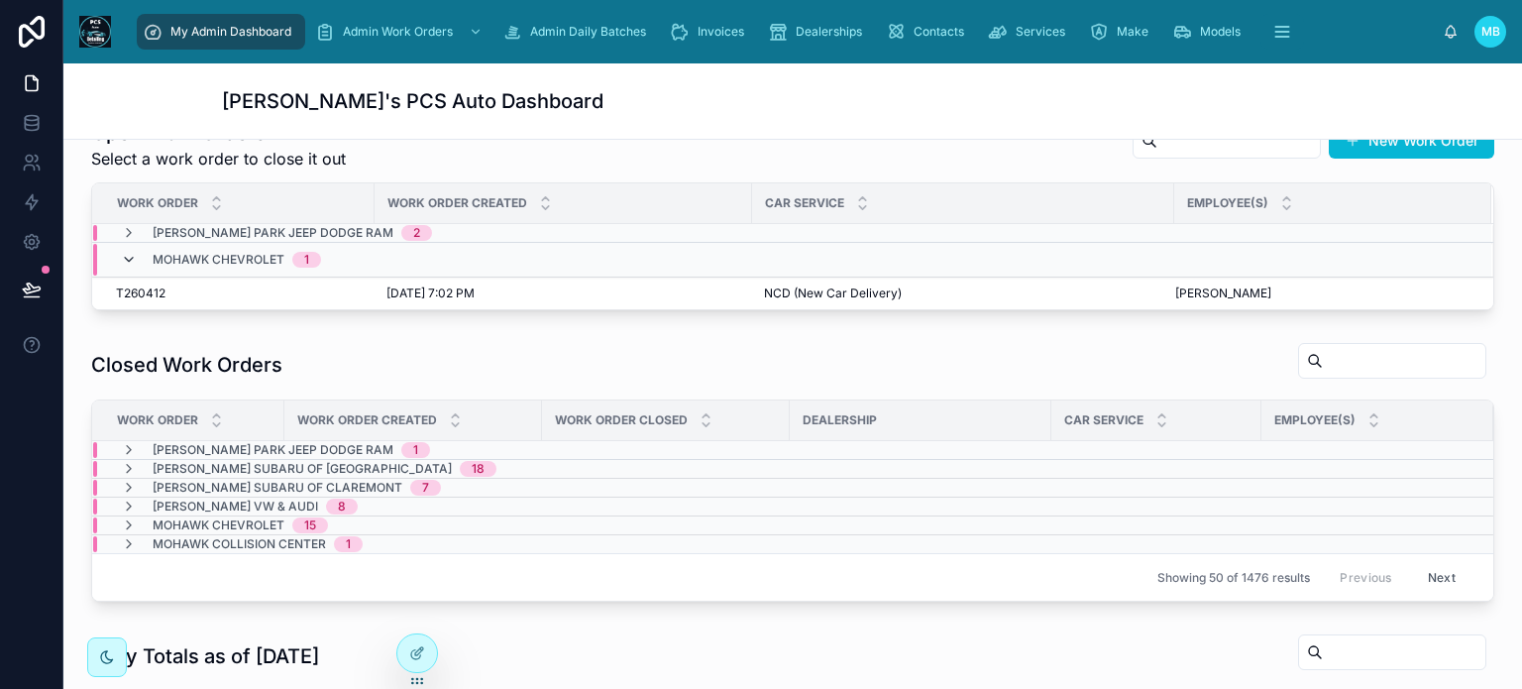
click at [130, 253] on icon at bounding box center [129, 260] width 16 height 16
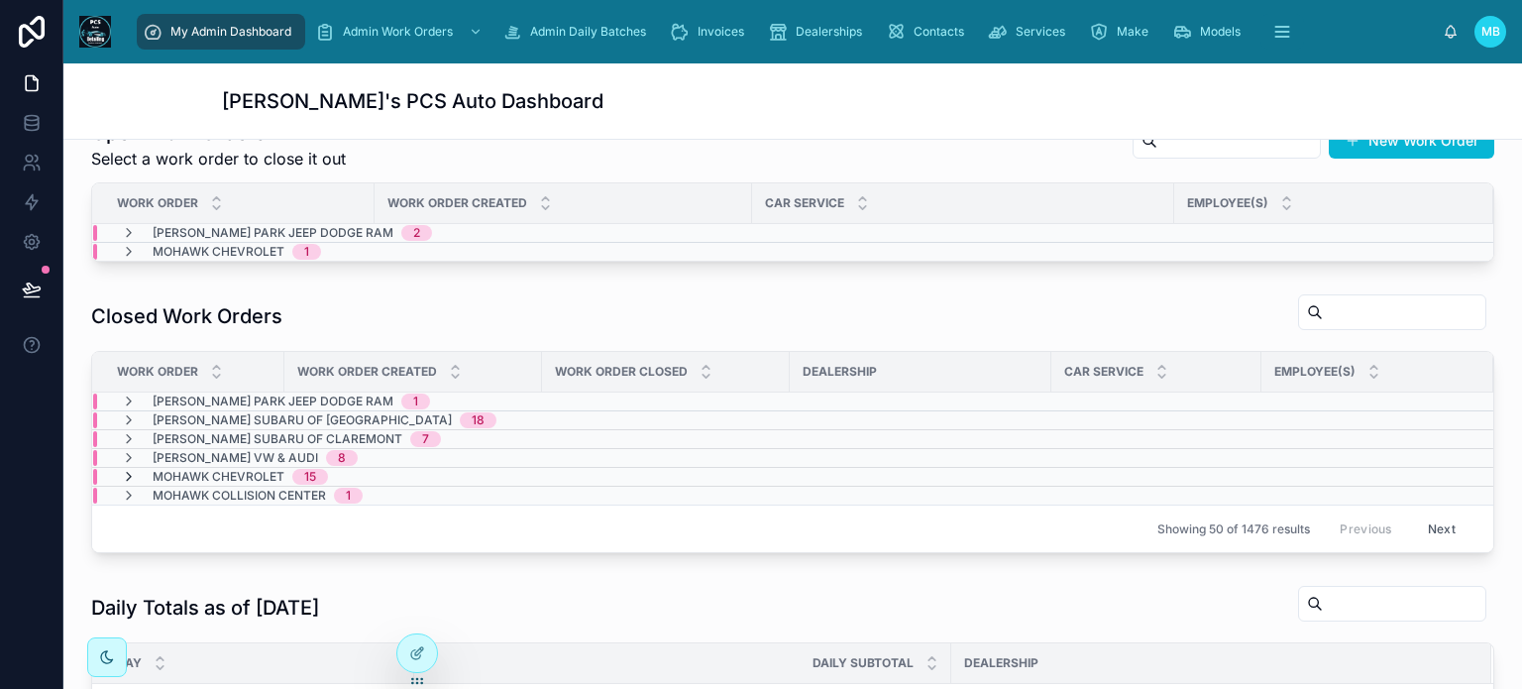
click at [127, 475] on icon at bounding box center [129, 477] width 16 height 16
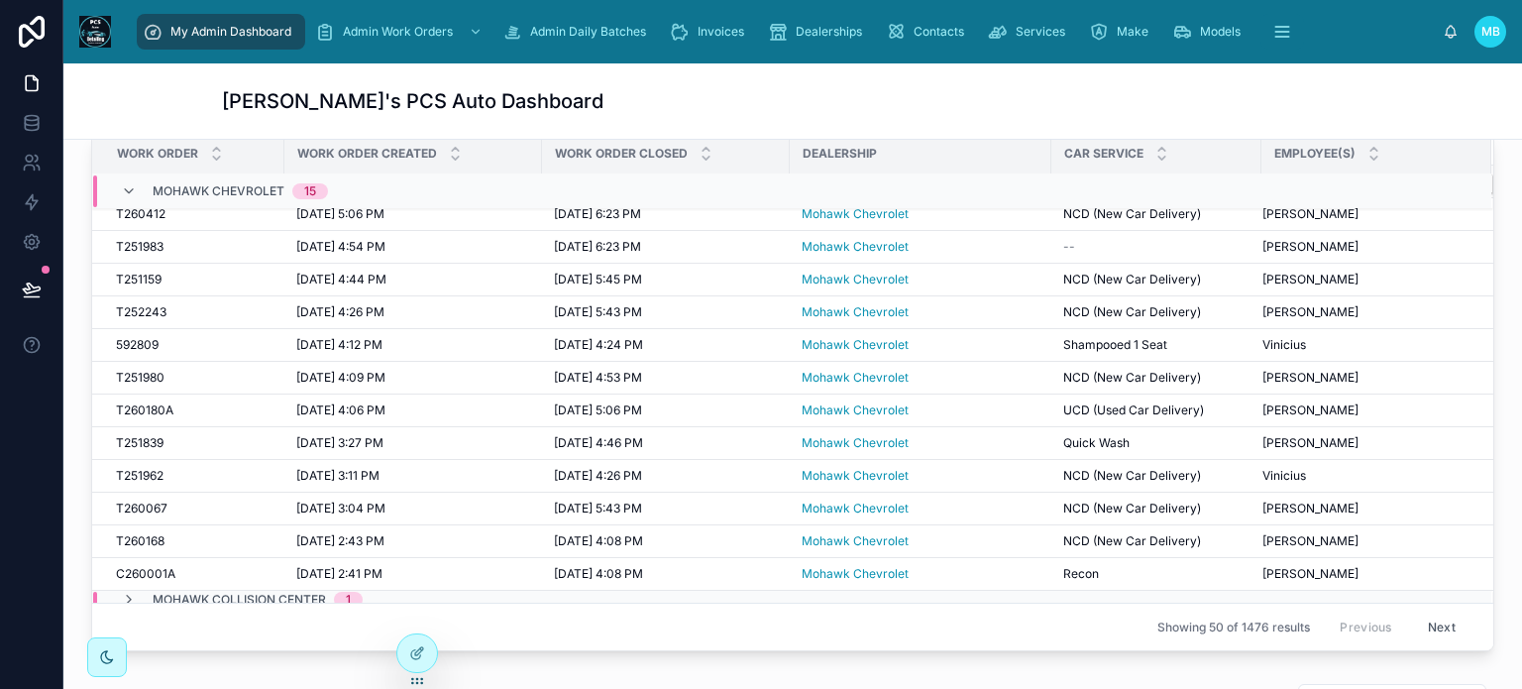
scroll to position [718, 0]
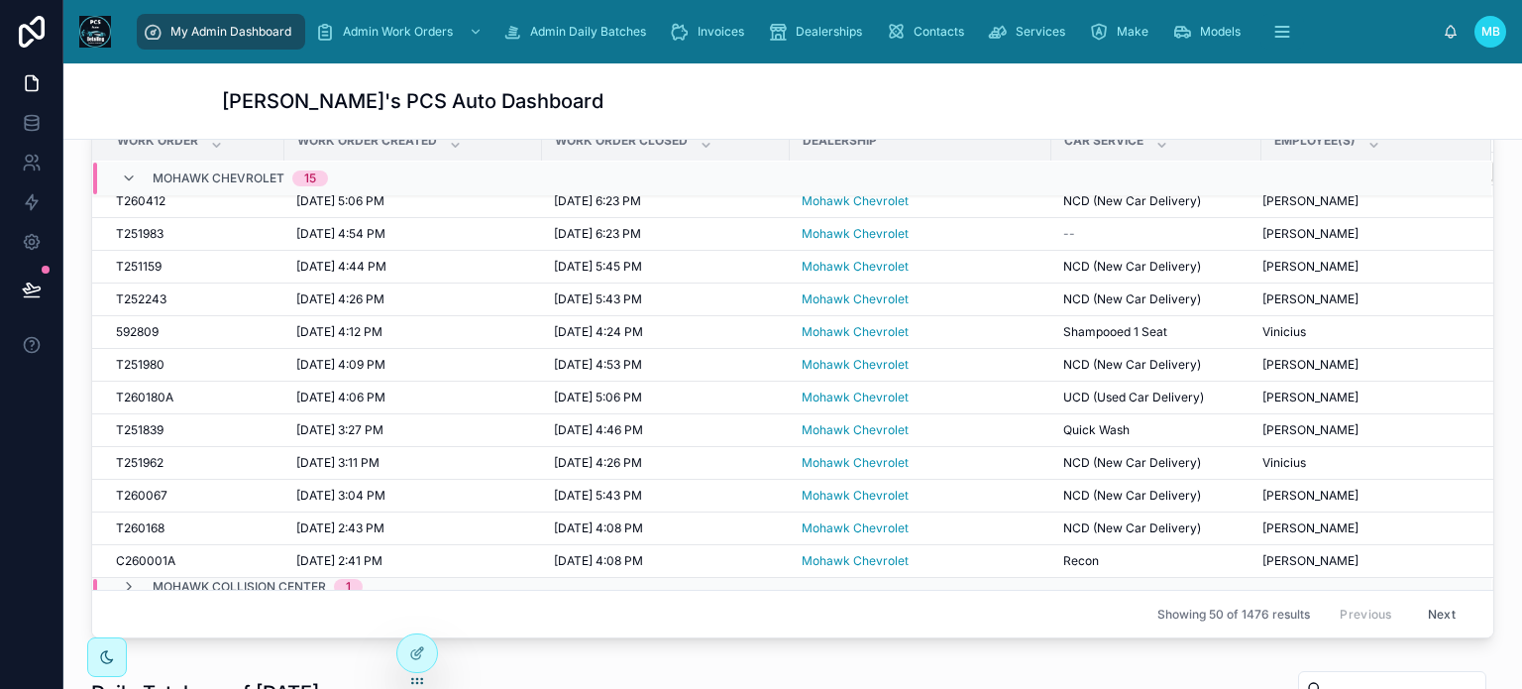
click at [1414, 608] on button "Next" at bounding box center [1442, 614] width 56 height 31
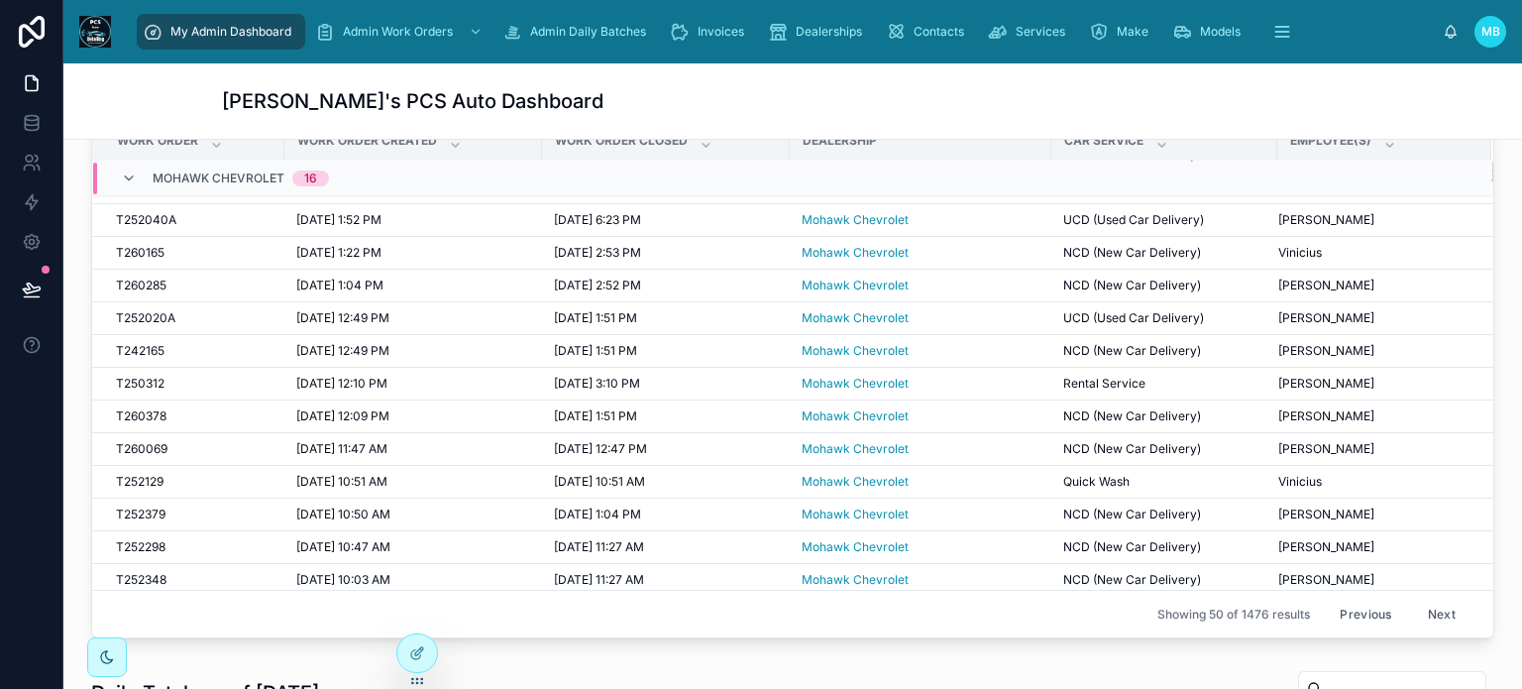
scroll to position [182, 0]
click at [146, 216] on span "T252040A" at bounding box center [146, 222] width 60 height 16
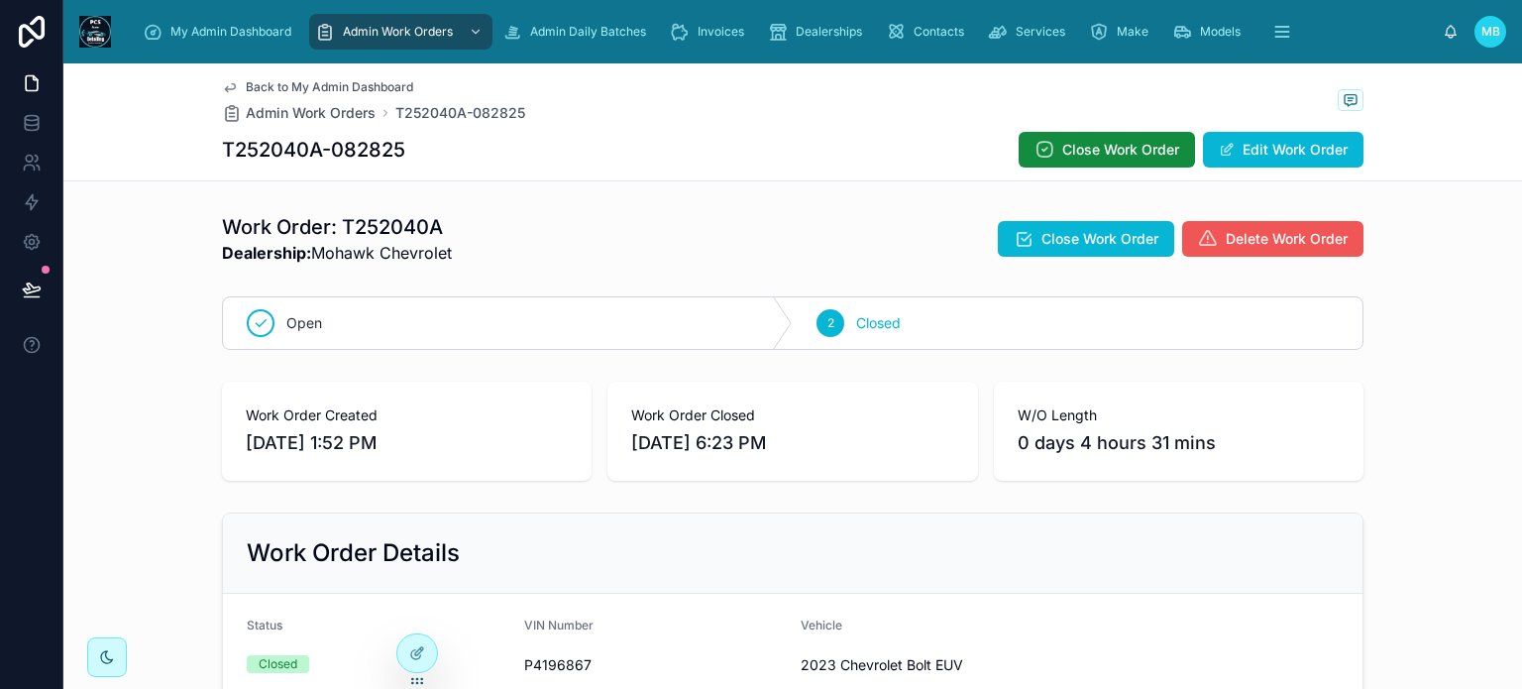
click at [1273, 243] on span "Delete Work Order" at bounding box center [1287, 239] width 122 height 20
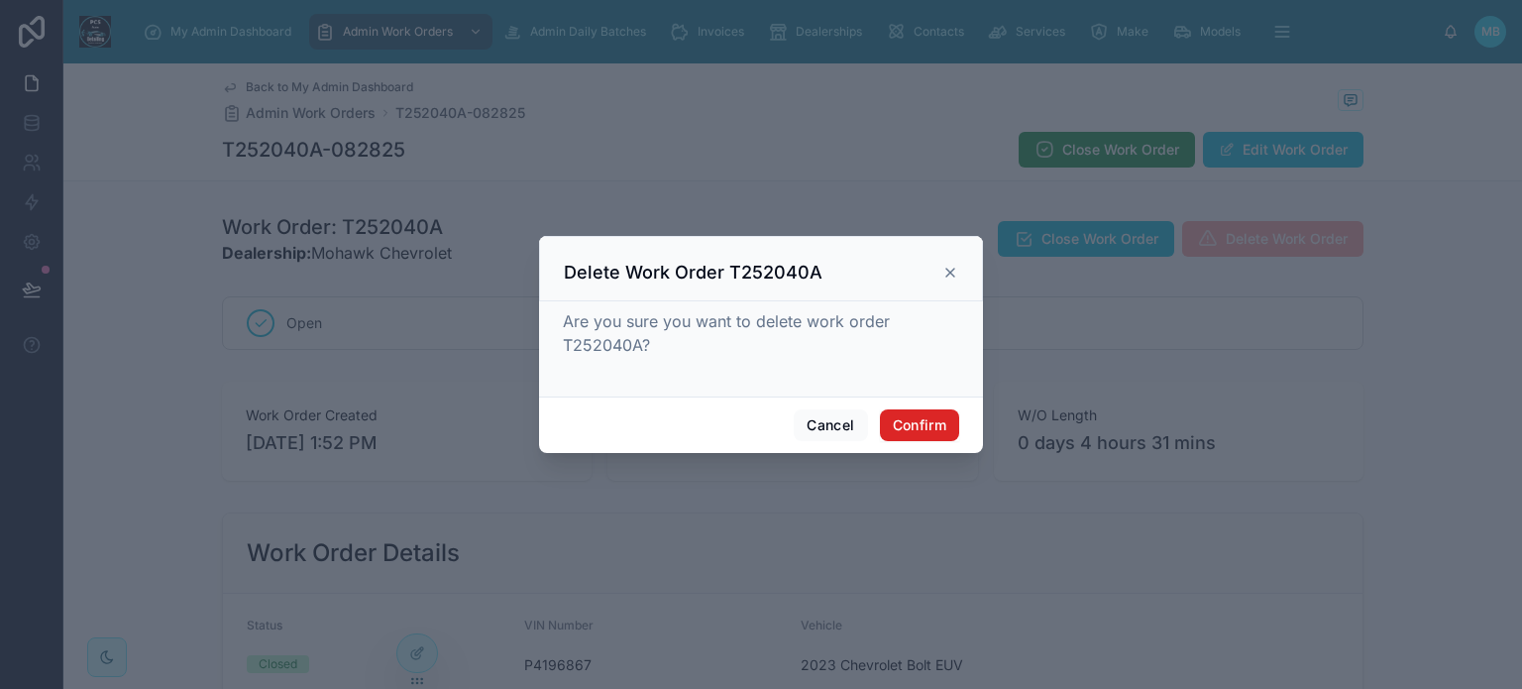
click at [906, 423] on button "Confirm" at bounding box center [919, 425] width 79 height 32
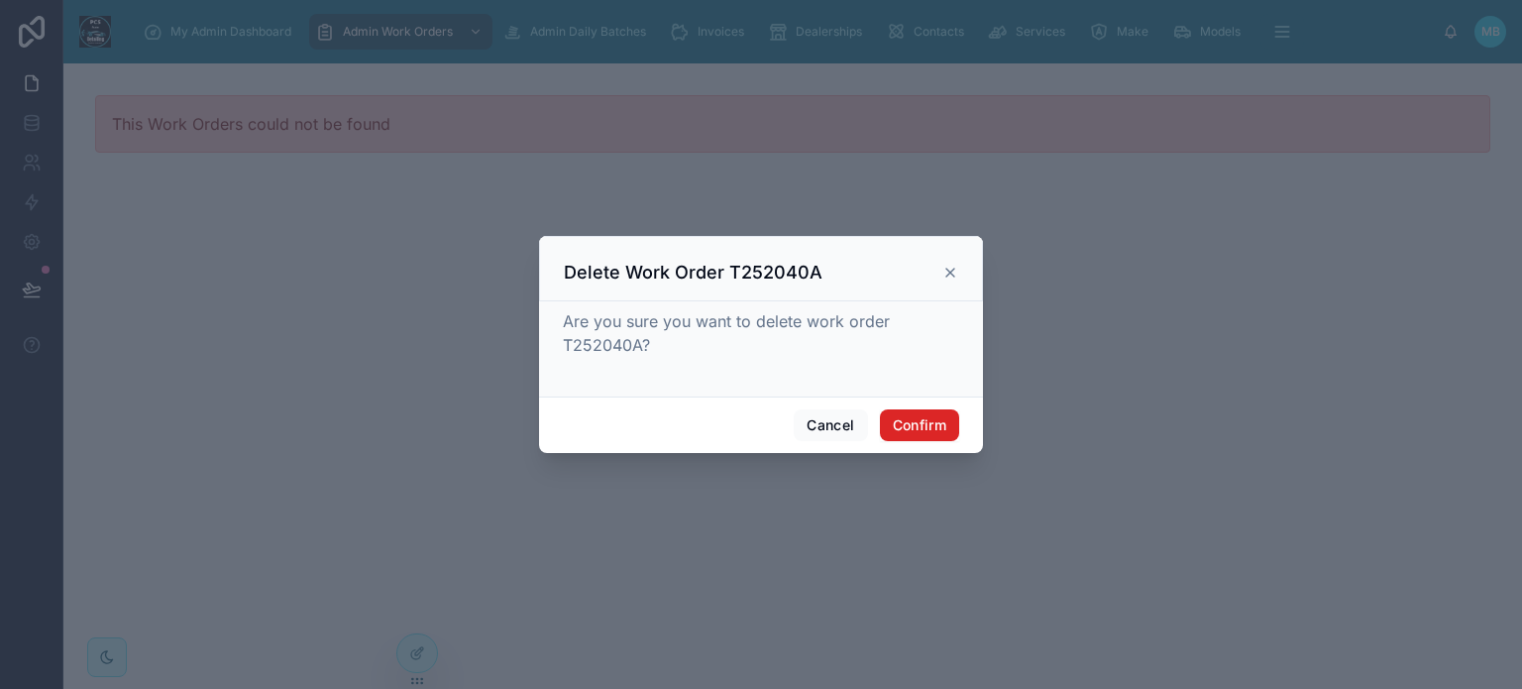
click at [906, 423] on button "Confirm" at bounding box center [919, 425] width 79 height 32
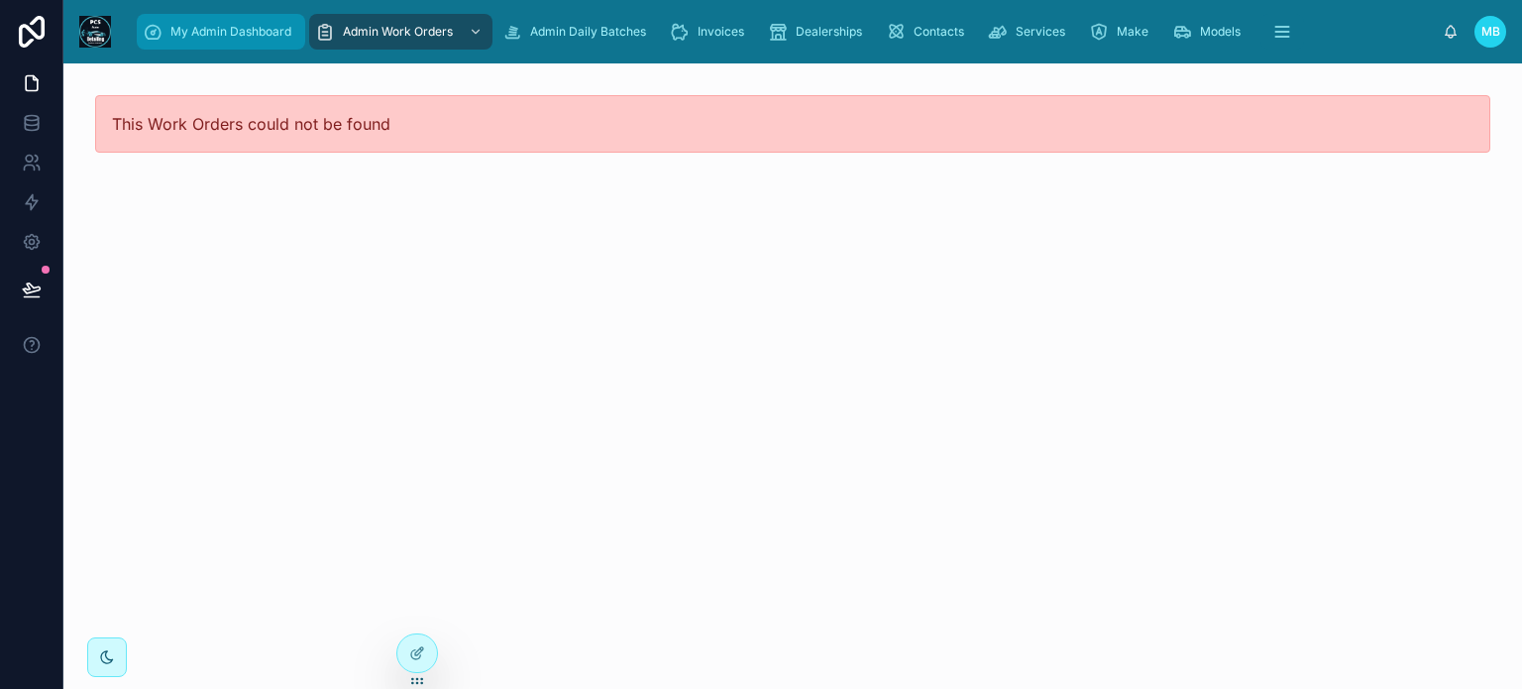
click at [194, 32] on span "My Admin Dashboard" at bounding box center [230, 32] width 121 height 16
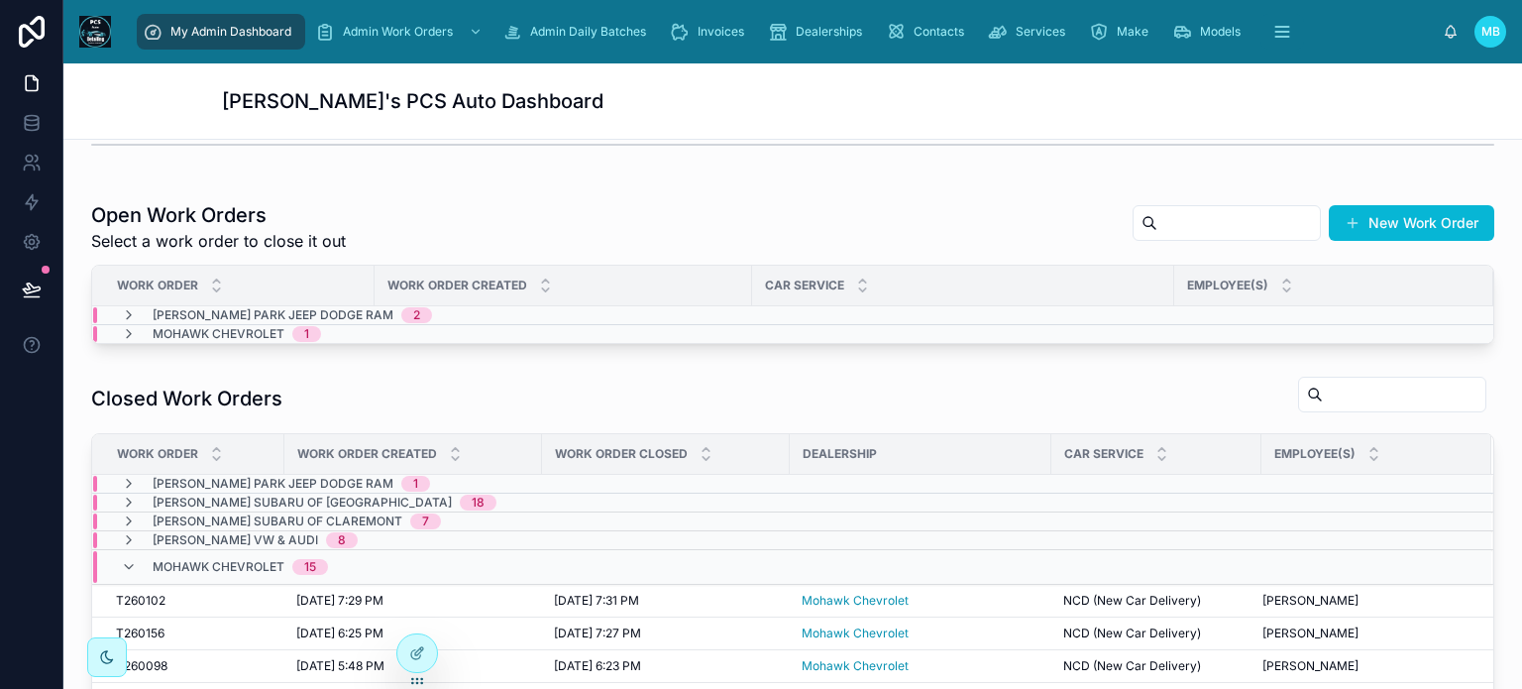
scroll to position [403, 0]
click at [130, 333] on icon at bounding box center [129, 335] width 16 height 16
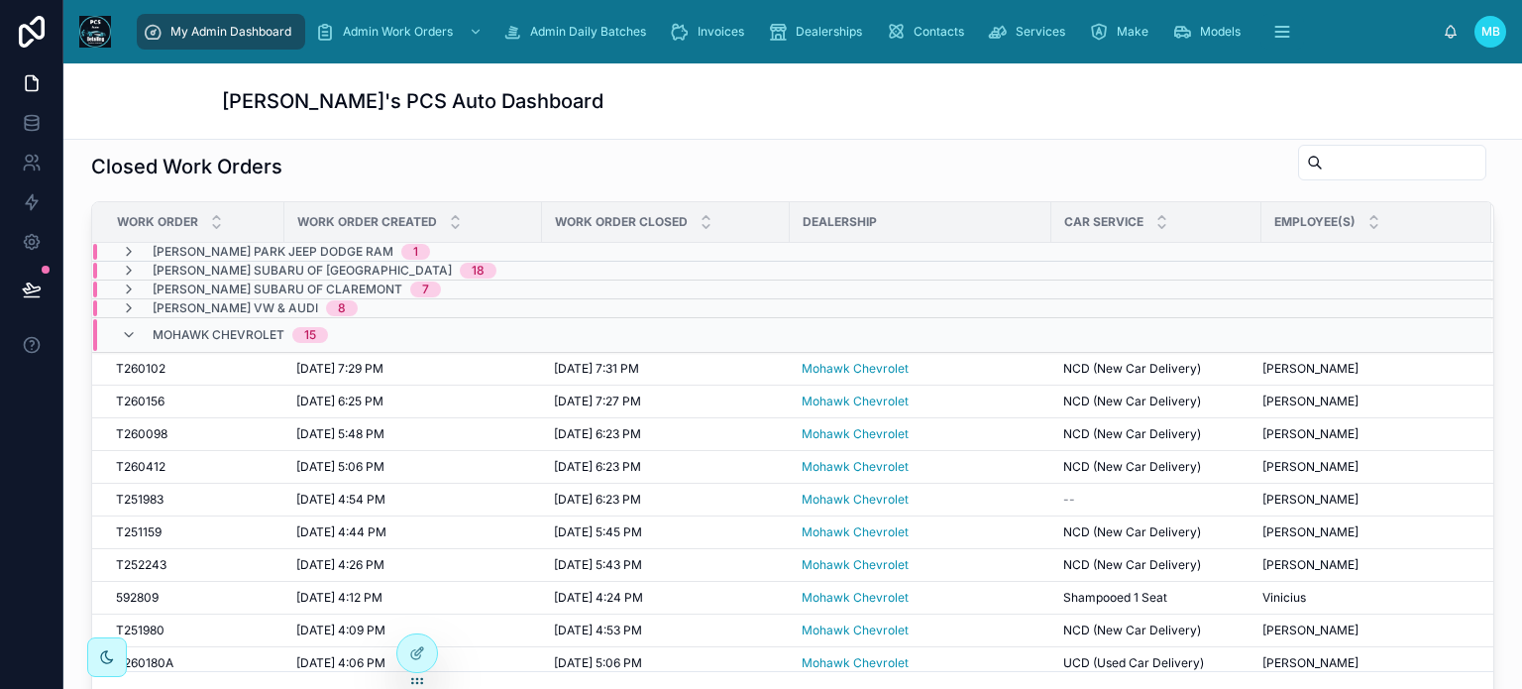
scroll to position [701, 0]
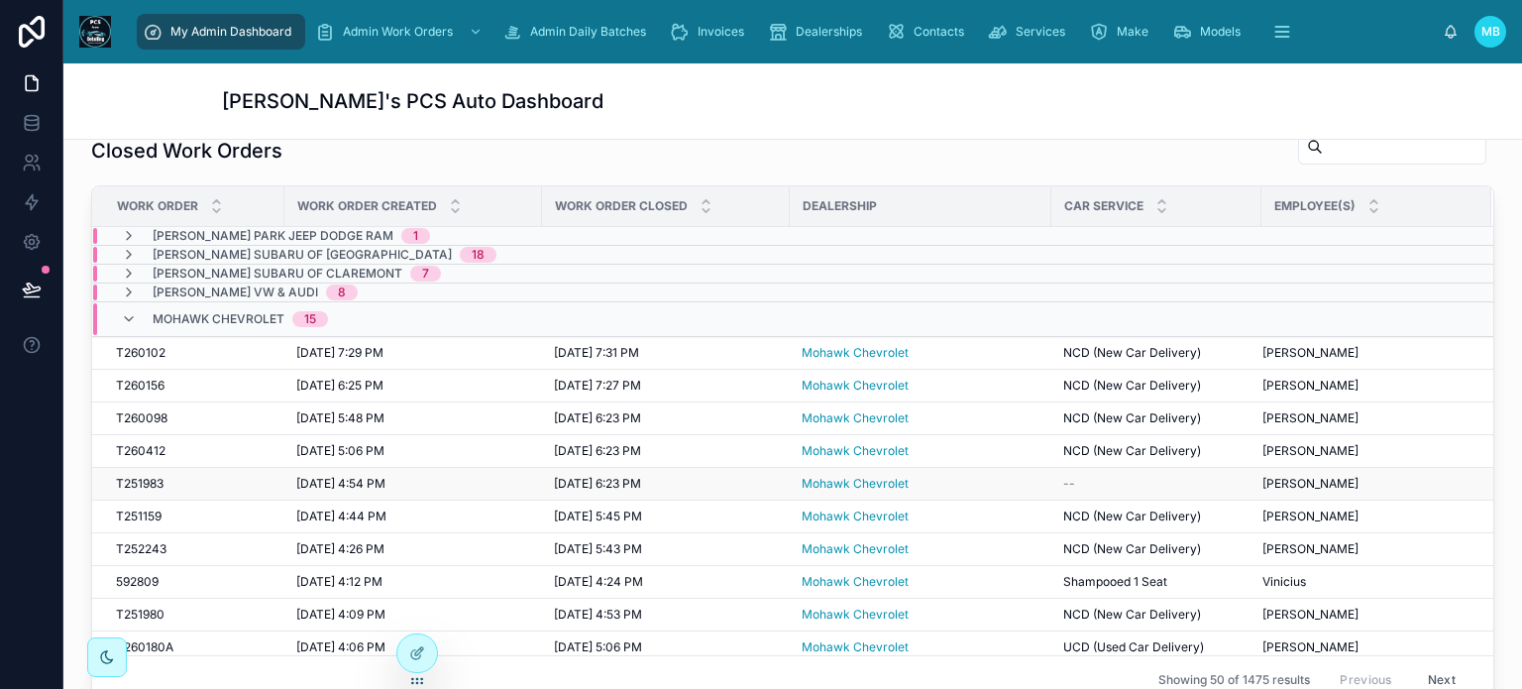
click at [141, 480] on span "T251983" at bounding box center [140, 484] width 48 height 16
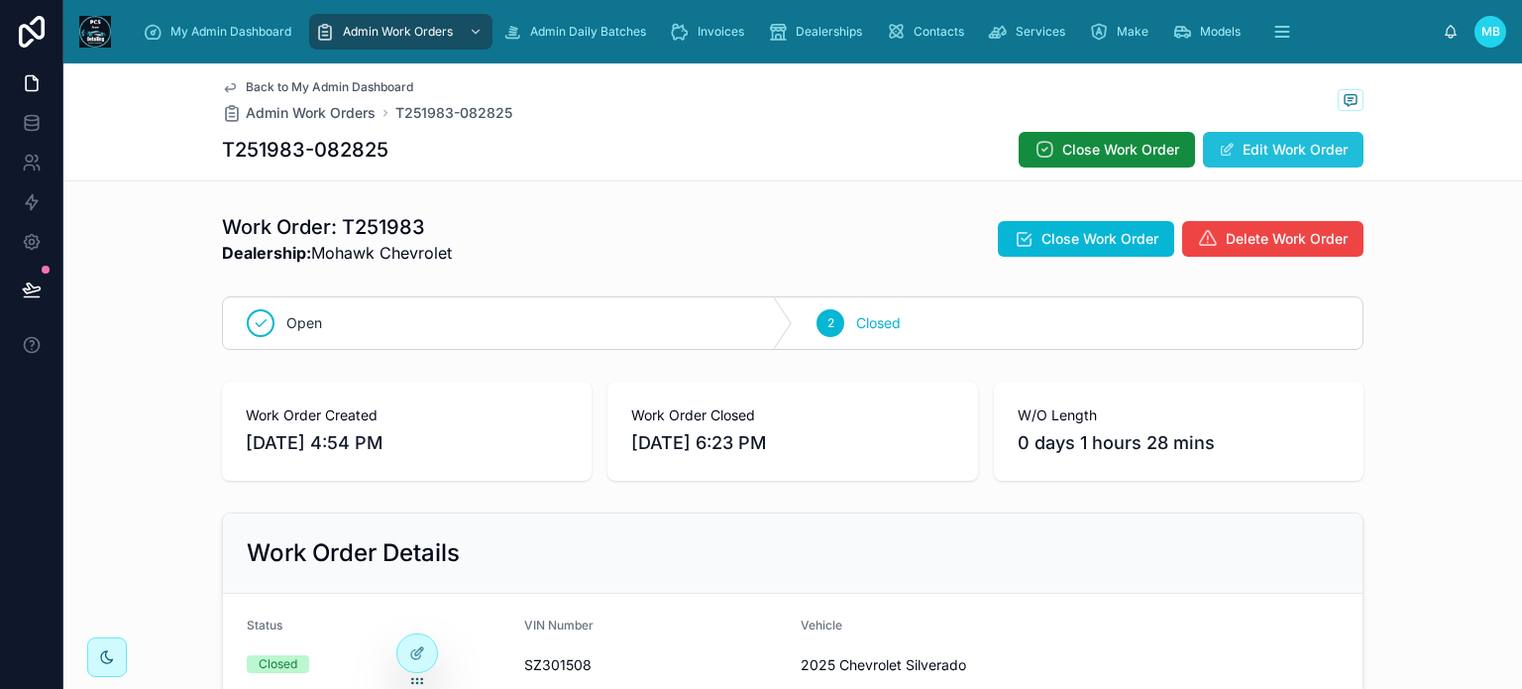
click at [1296, 142] on button "Edit Work Order" at bounding box center [1283, 150] width 161 height 36
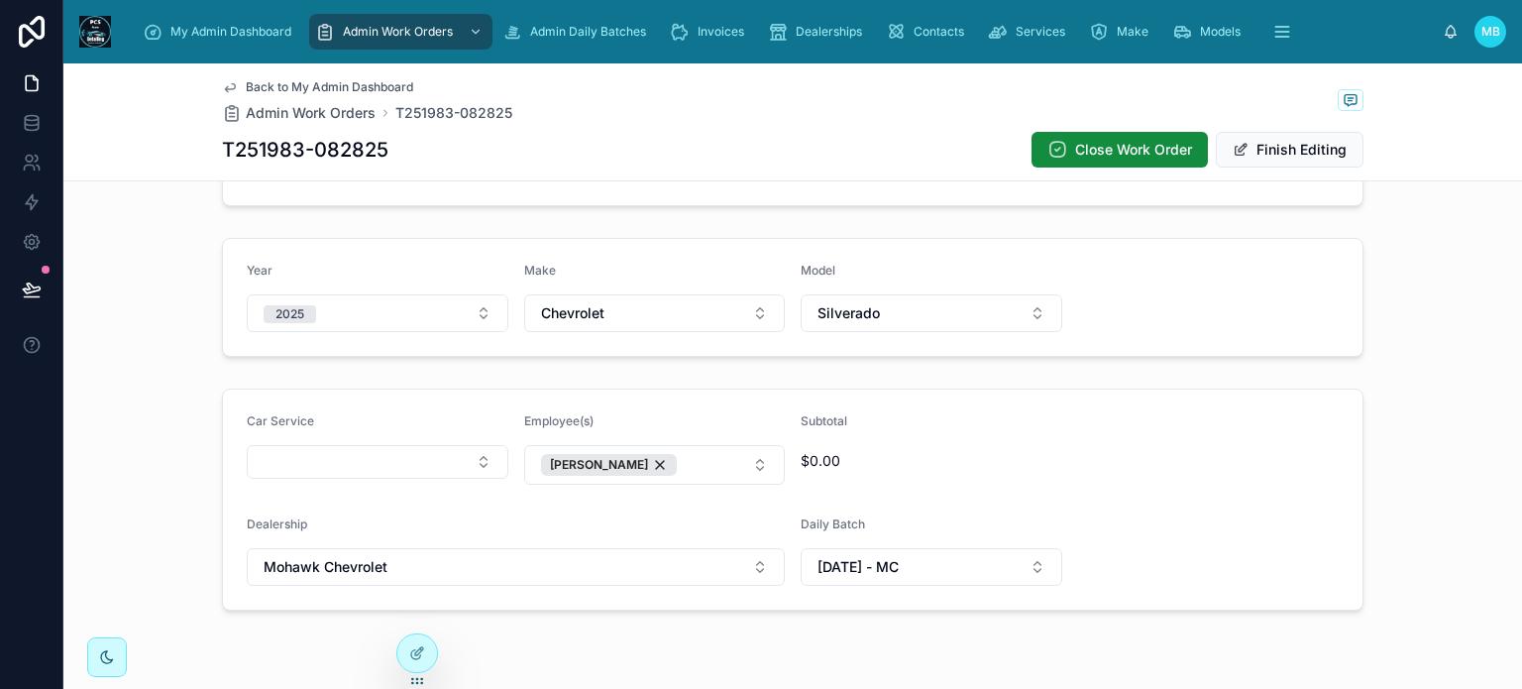
scroll to position [507, 0]
click at [316, 459] on button "Select Button" at bounding box center [378, 460] width 262 height 34
type input "***"
click at [272, 534] on span "NCD (New Car Delivery)" at bounding box center [332, 536] width 158 height 20
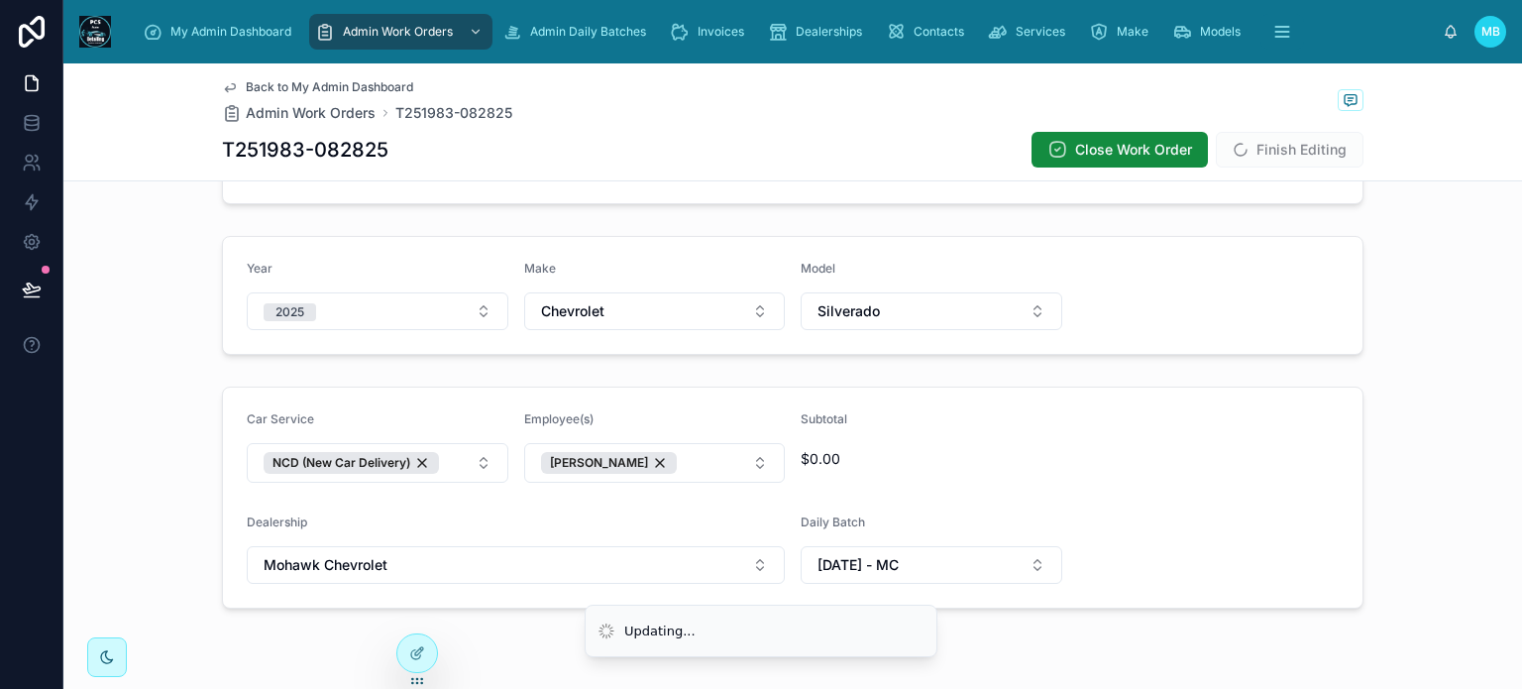
click at [1170, 425] on form "Car Service NCD (New Car Delivery) Employee(s) [PERSON_NAME] Subtotal $0.00 Dea…" at bounding box center [793, 498] width 1140 height 220
click at [1297, 150] on button "Finish Editing" at bounding box center [1290, 150] width 148 height 36
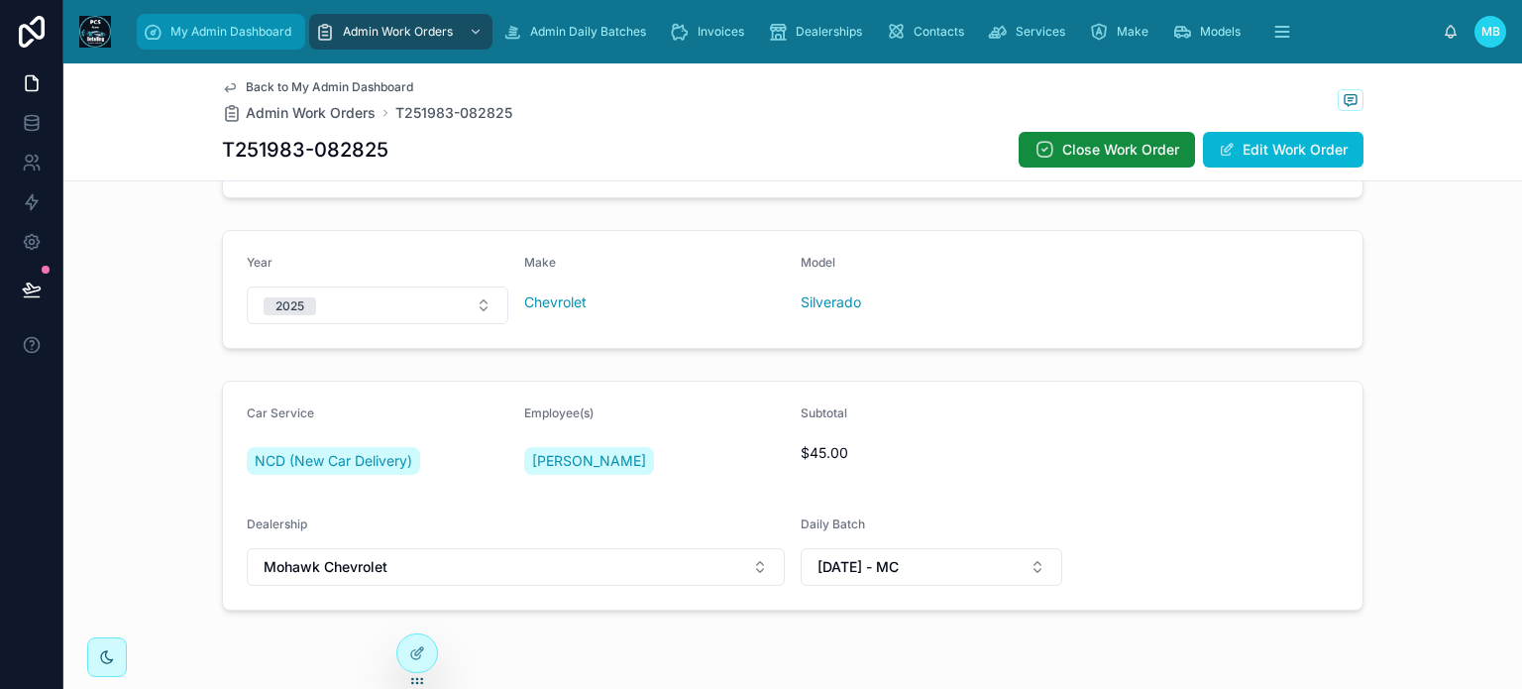
click at [207, 31] on span "My Admin Dashboard" at bounding box center [230, 32] width 121 height 16
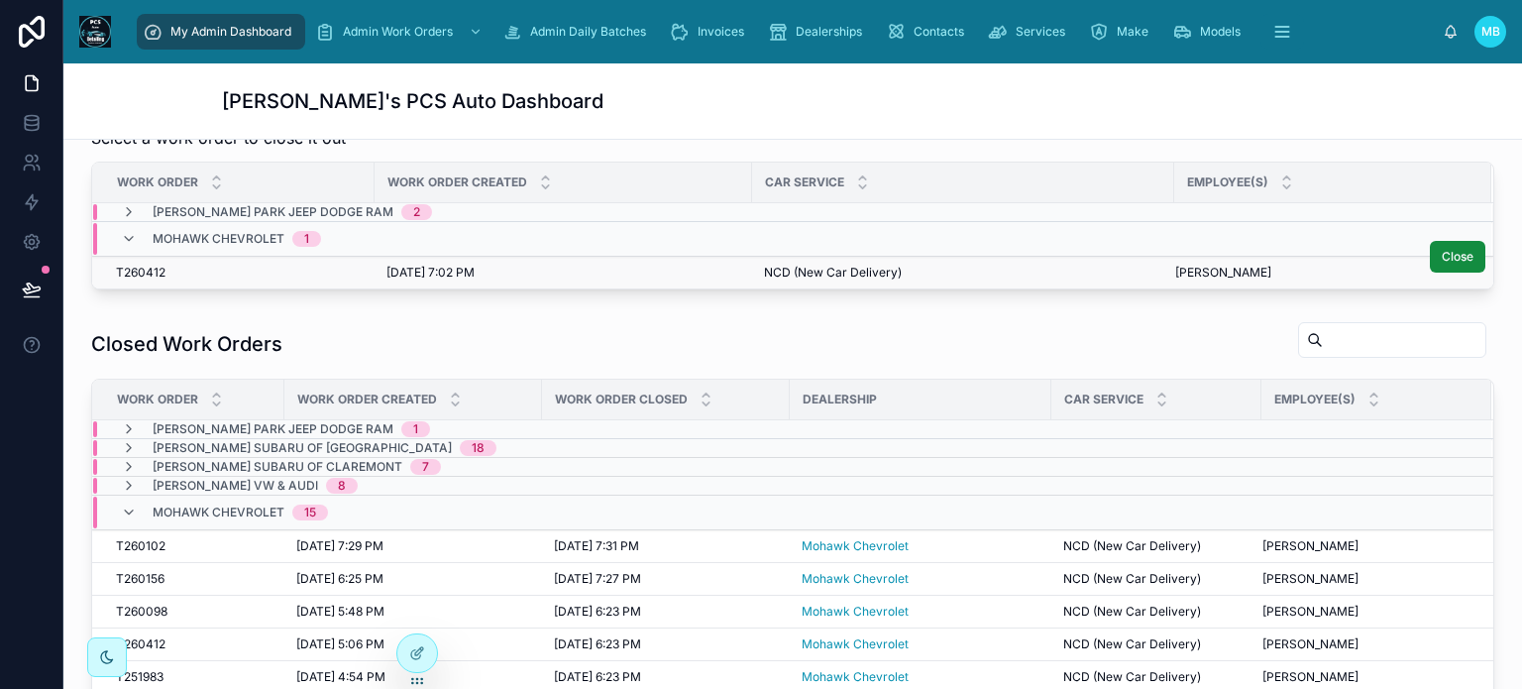
click at [151, 265] on span "T260412" at bounding box center [141, 273] width 50 height 16
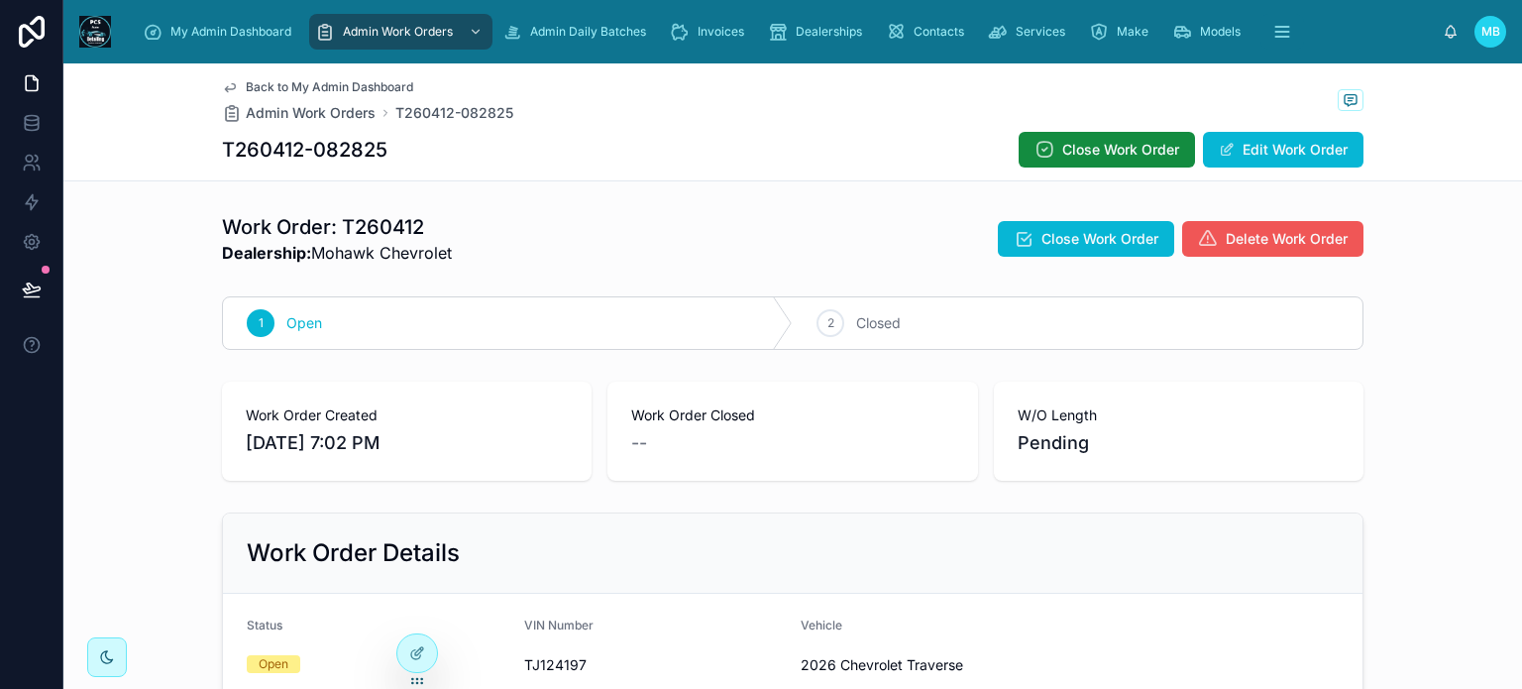
click at [1254, 238] on span "Delete Work Order" at bounding box center [1287, 239] width 122 height 20
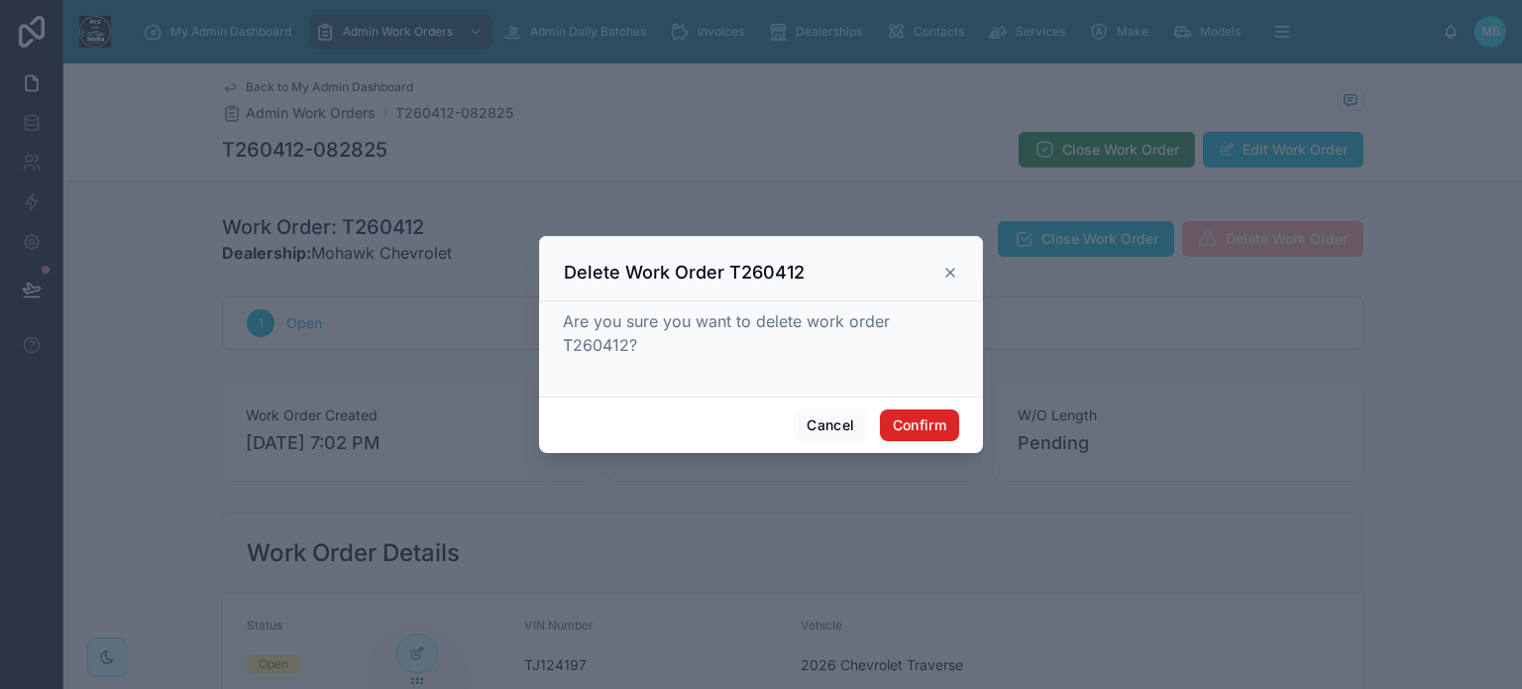
click at [920, 423] on button "Confirm" at bounding box center [919, 425] width 79 height 32
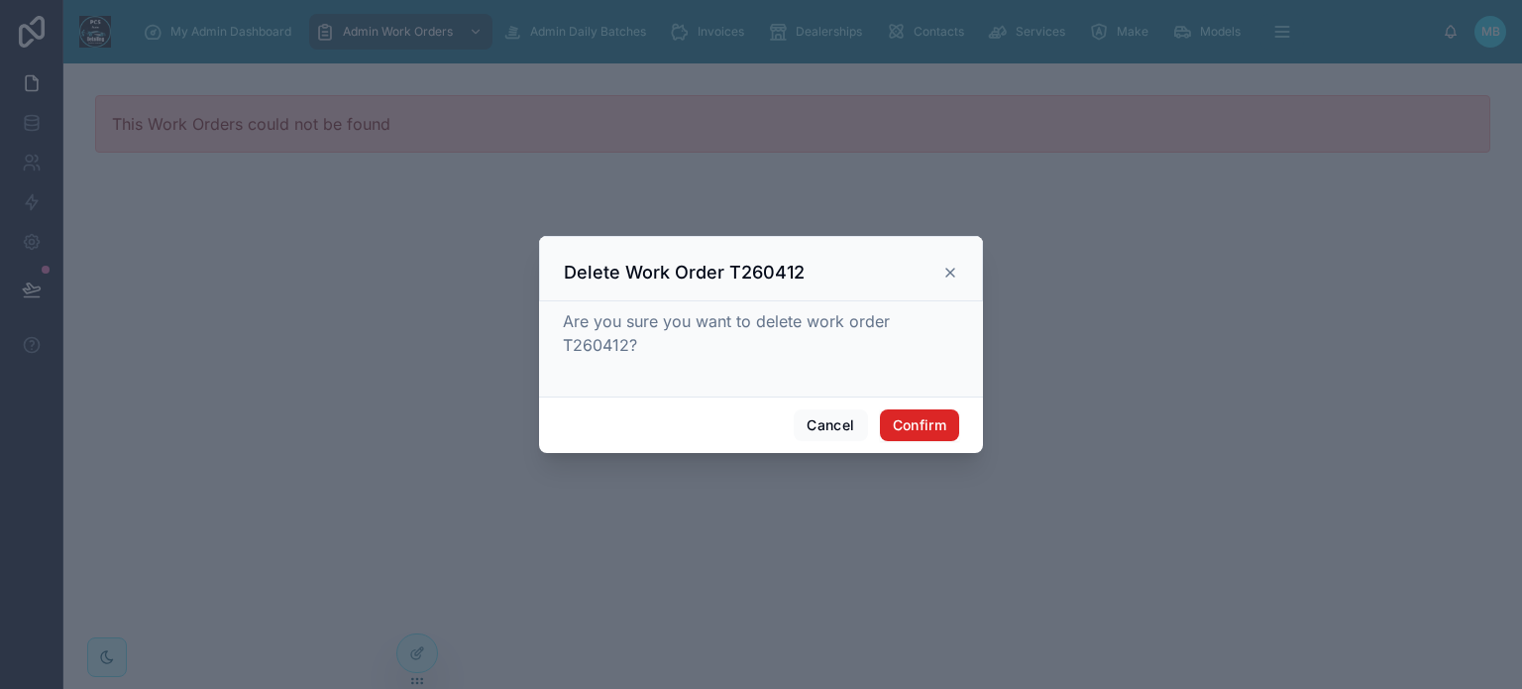
click at [916, 423] on button "Confirm" at bounding box center [919, 425] width 79 height 32
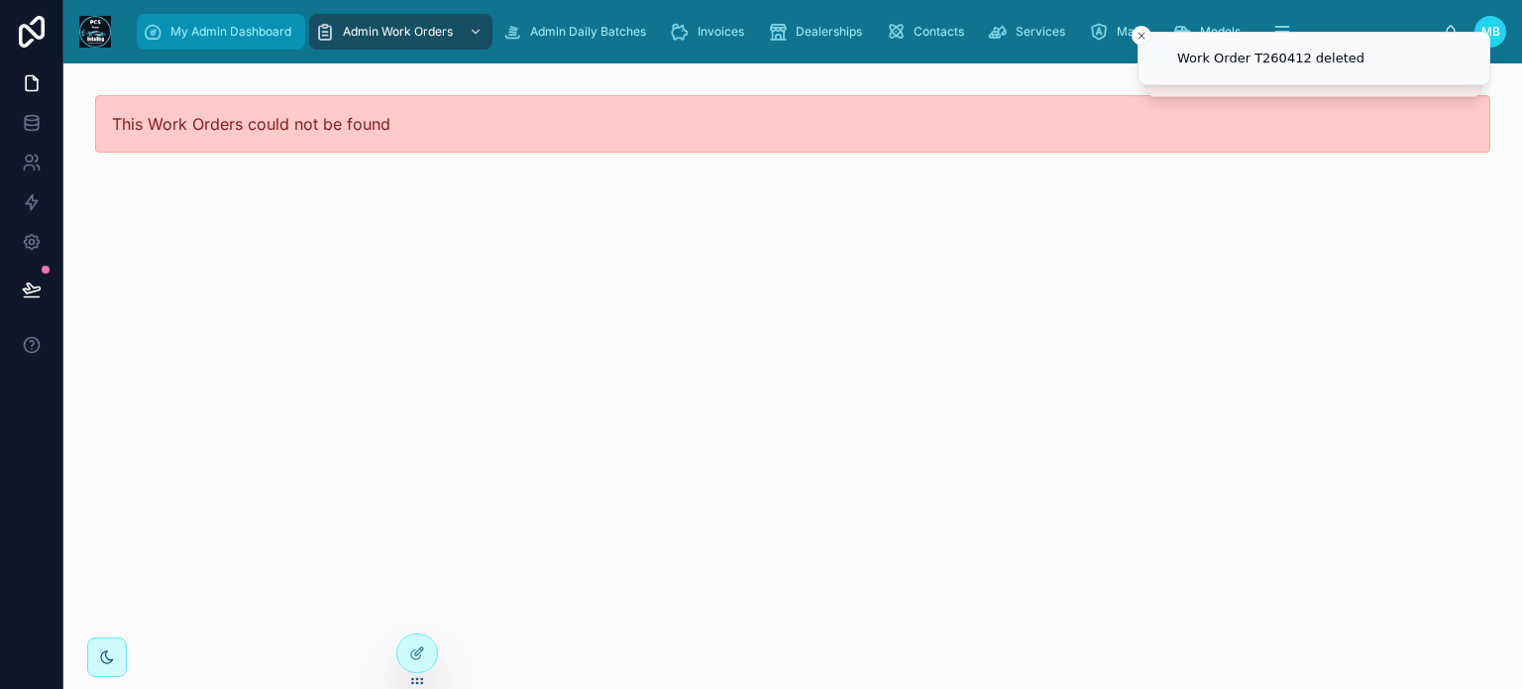
click at [166, 39] on div "My Admin Dashboard" at bounding box center [221, 32] width 157 height 32
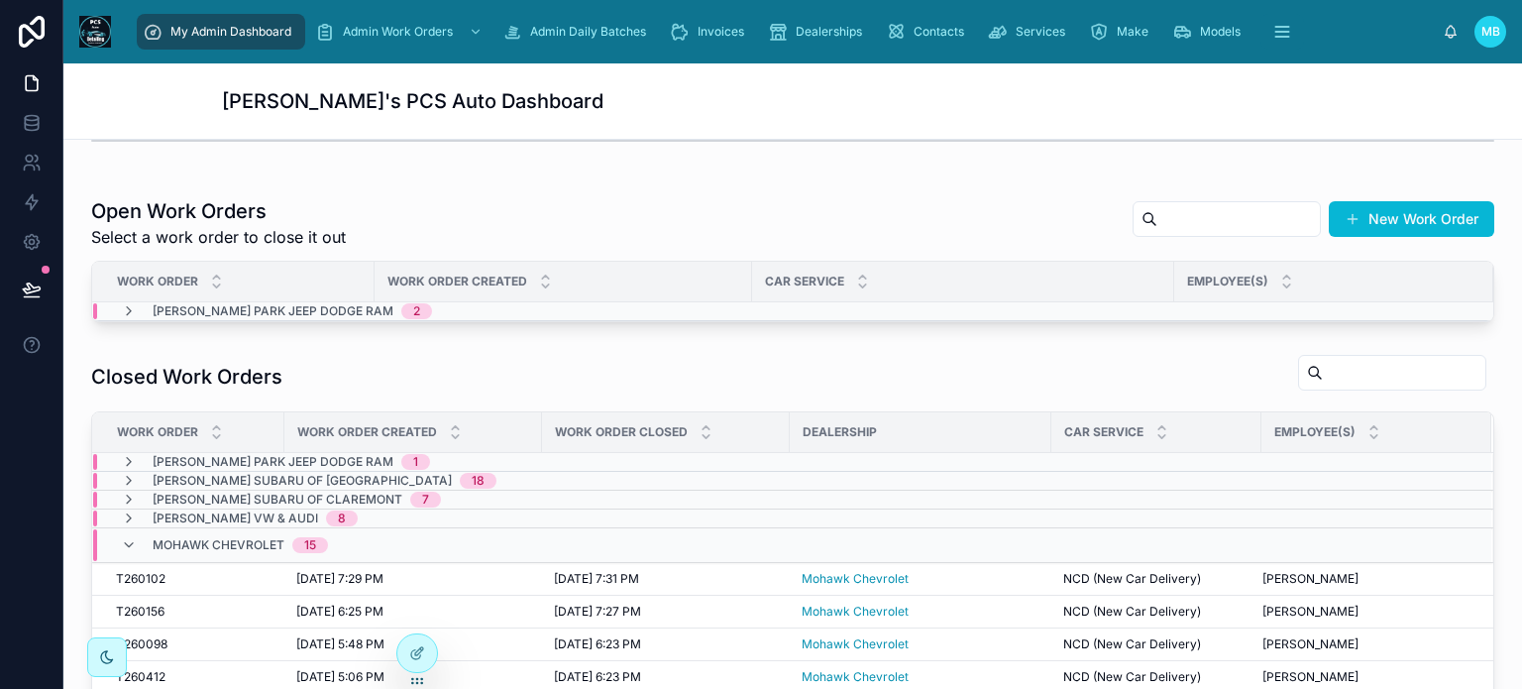
scroll to position [527, 0]
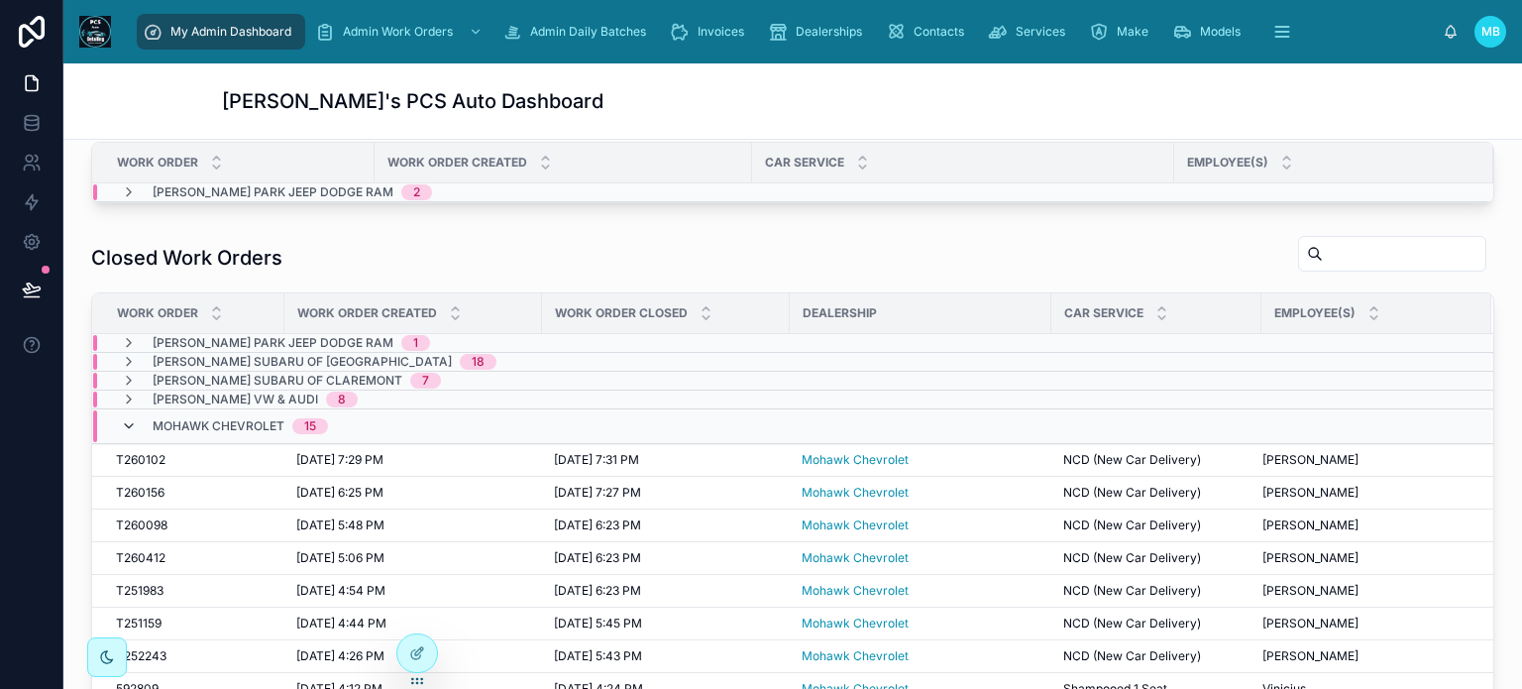
click at [129, 419] on icon at bounding box center [129, 426] width 16 height 16
